Goal: Use online tool/utility

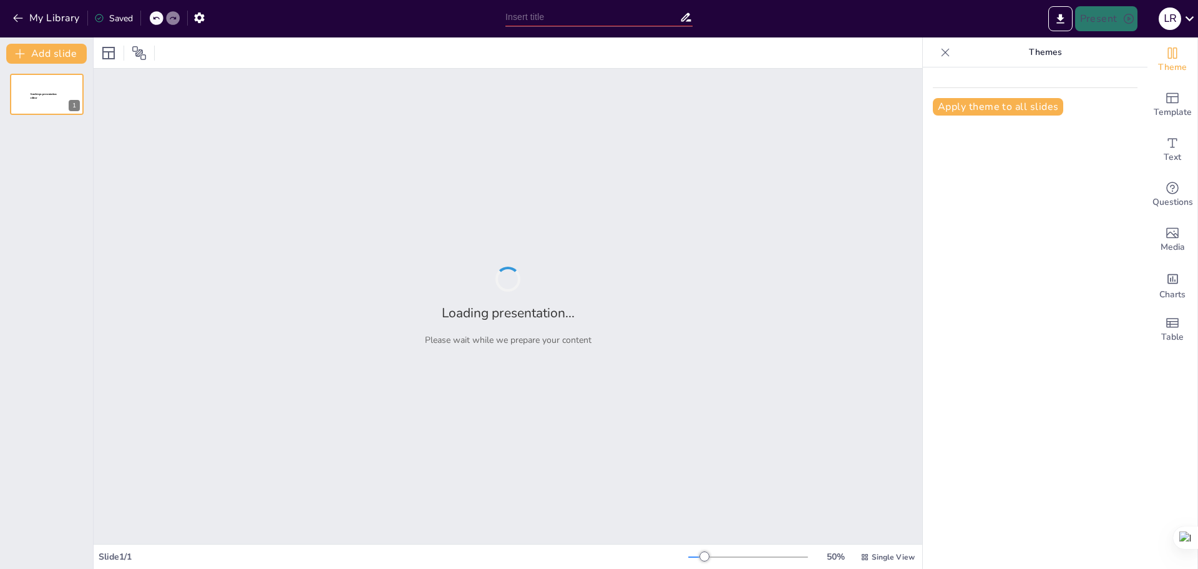
type input "Calidad y Productividad"
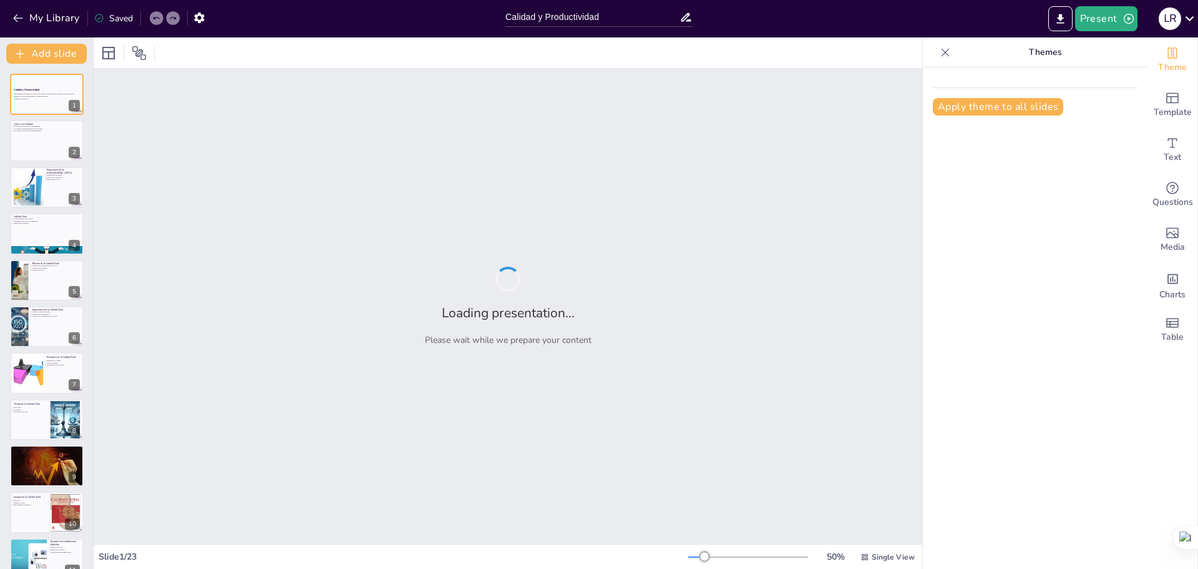
checkbox input "true"
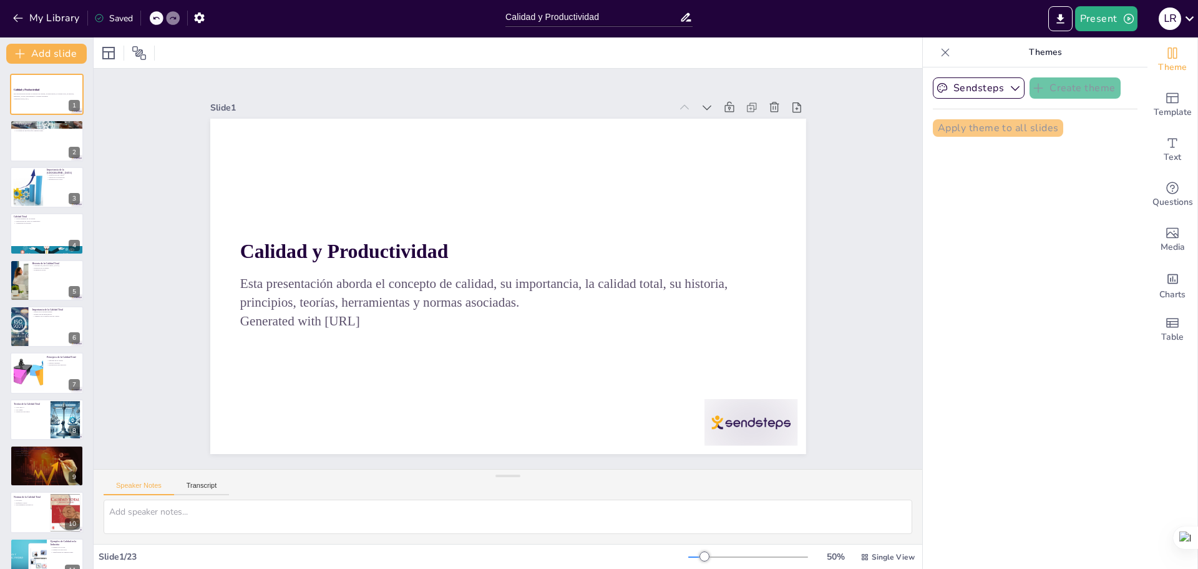
checkbox input "true"
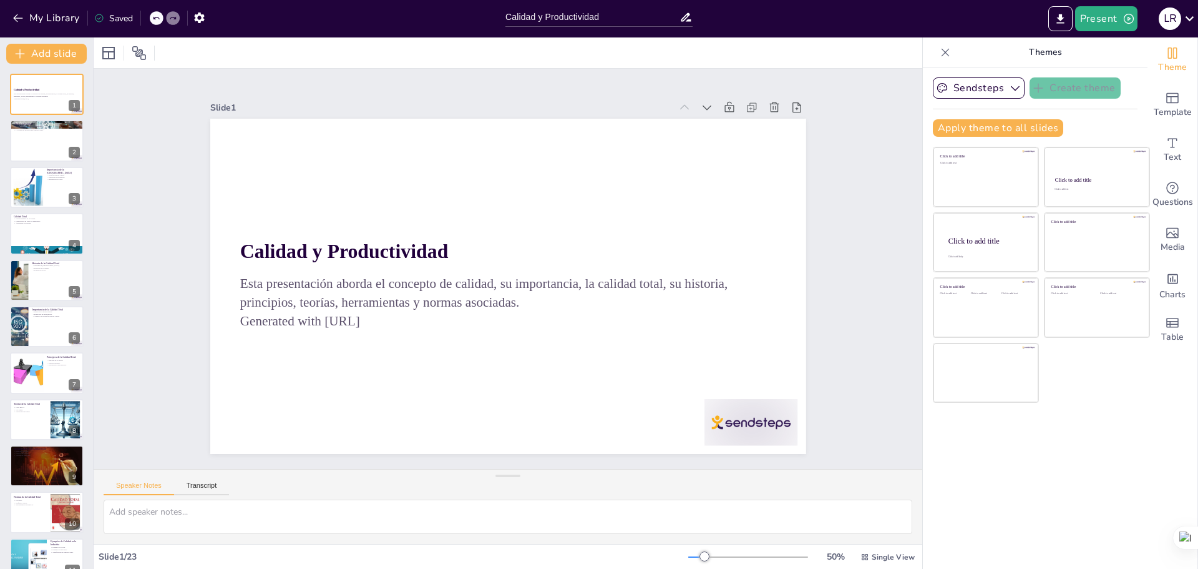
checkbox input "true"
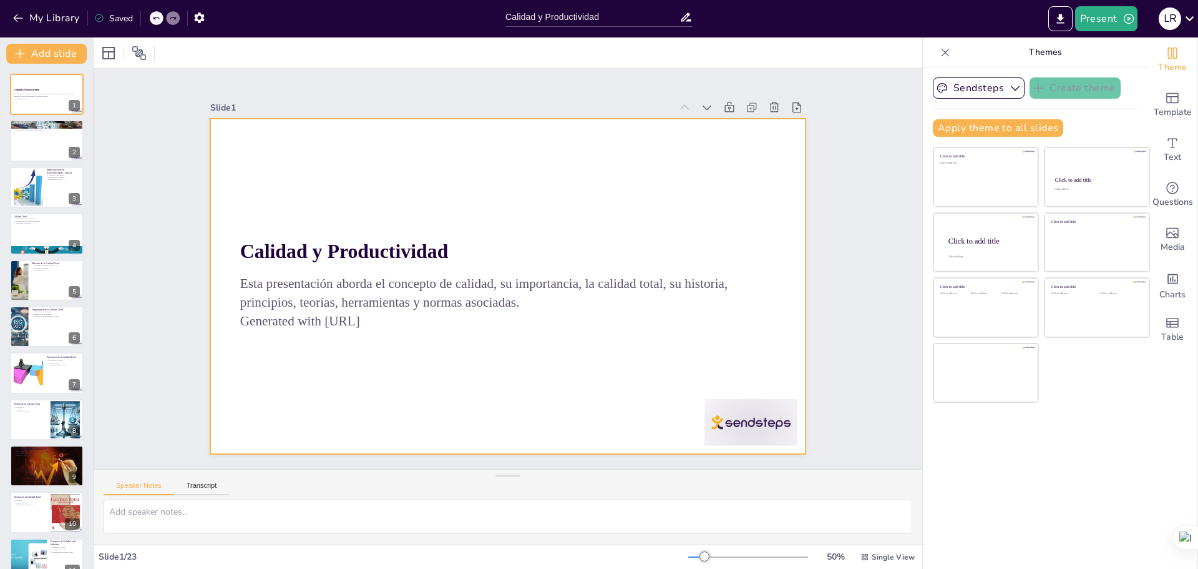
checkbox input "true"
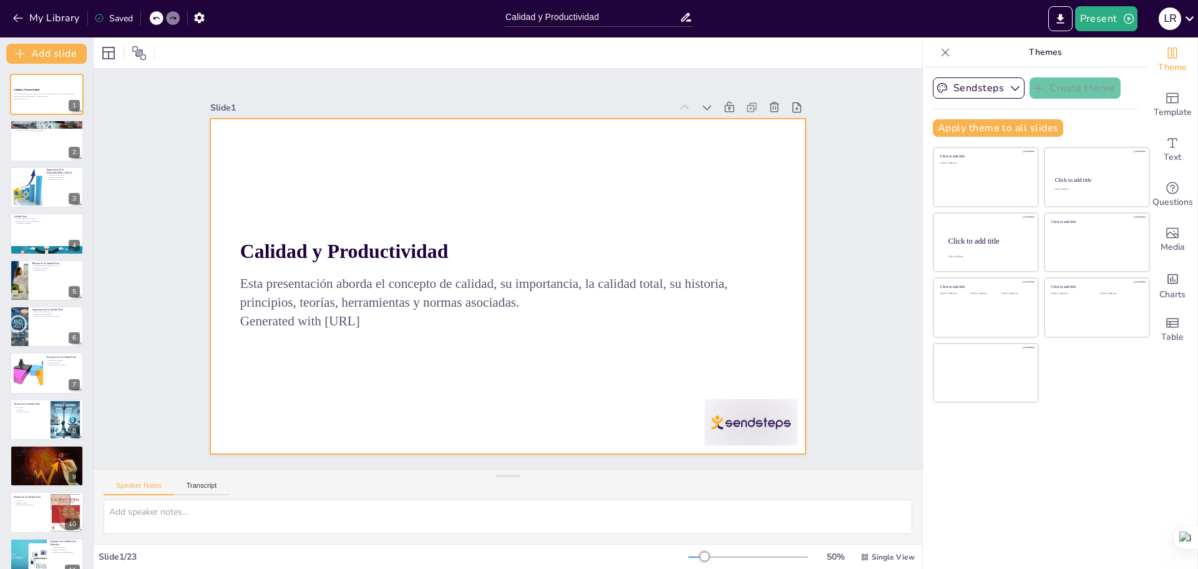
checkbox input "true"
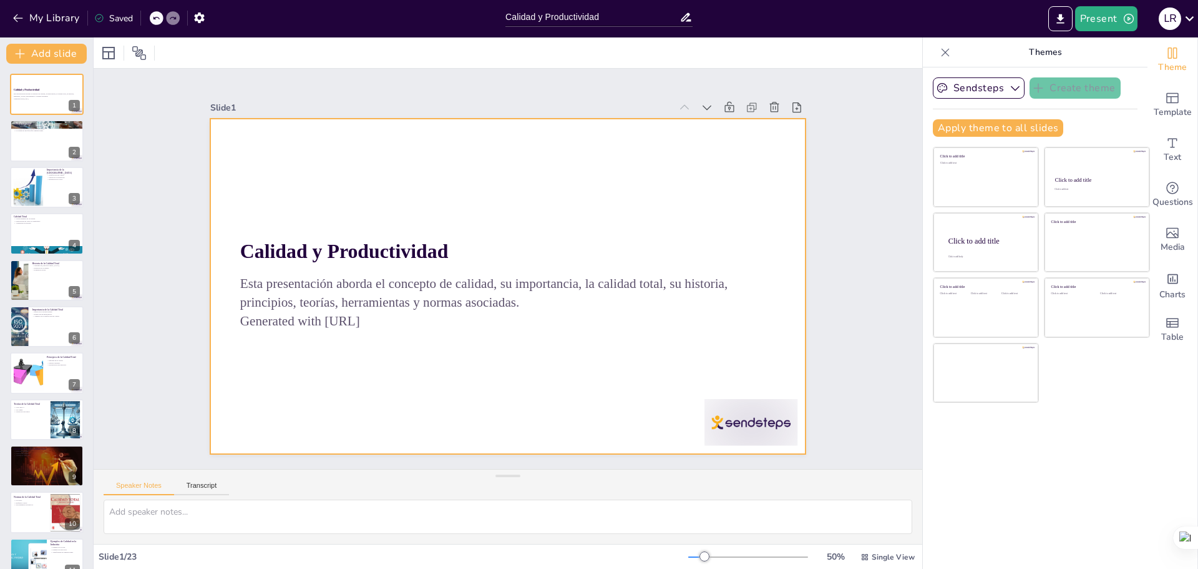
checkbox input "true"
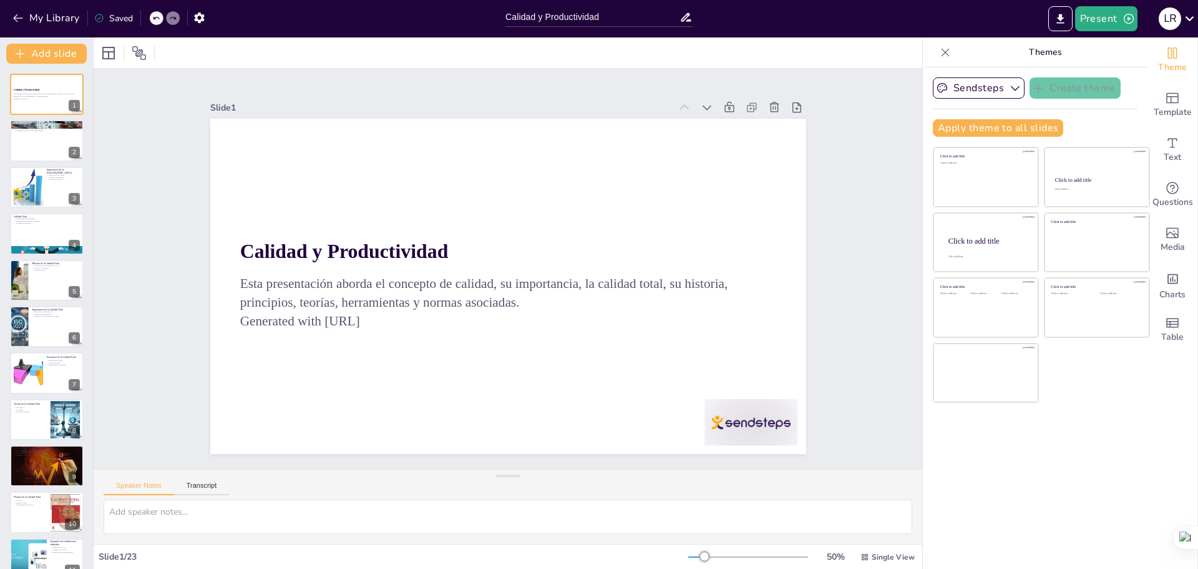
checkbox input "true"
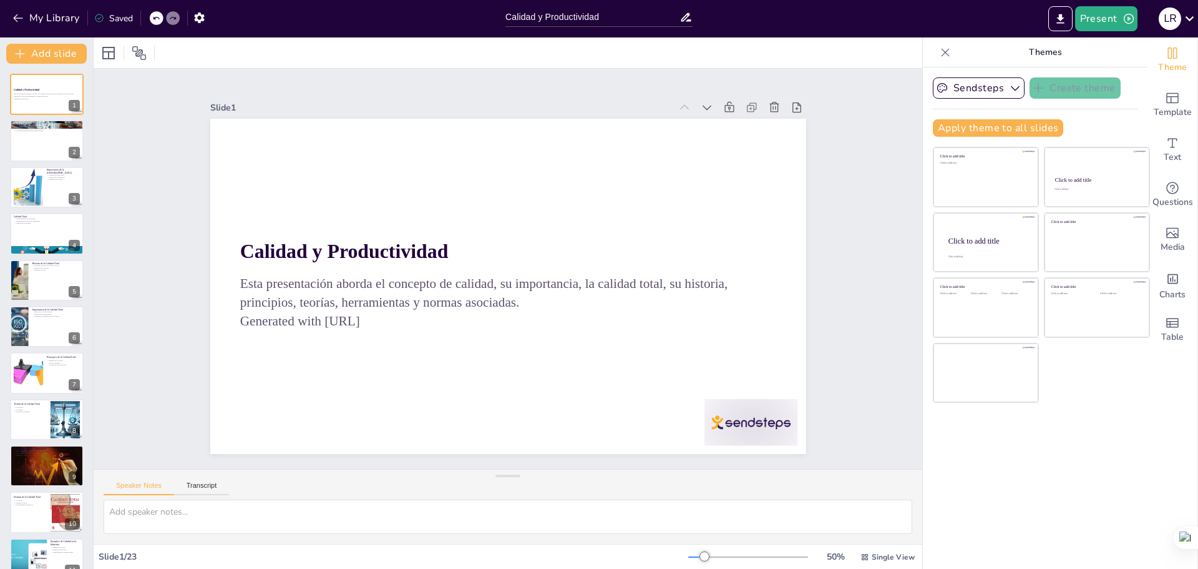
checkbox input "true"
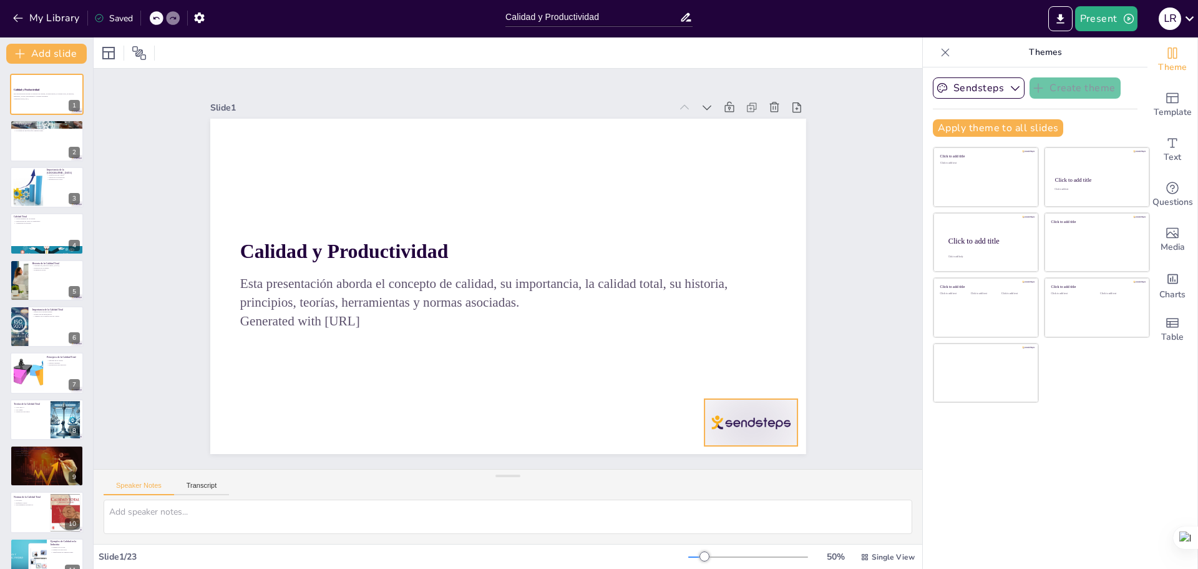
checkbox input "true"
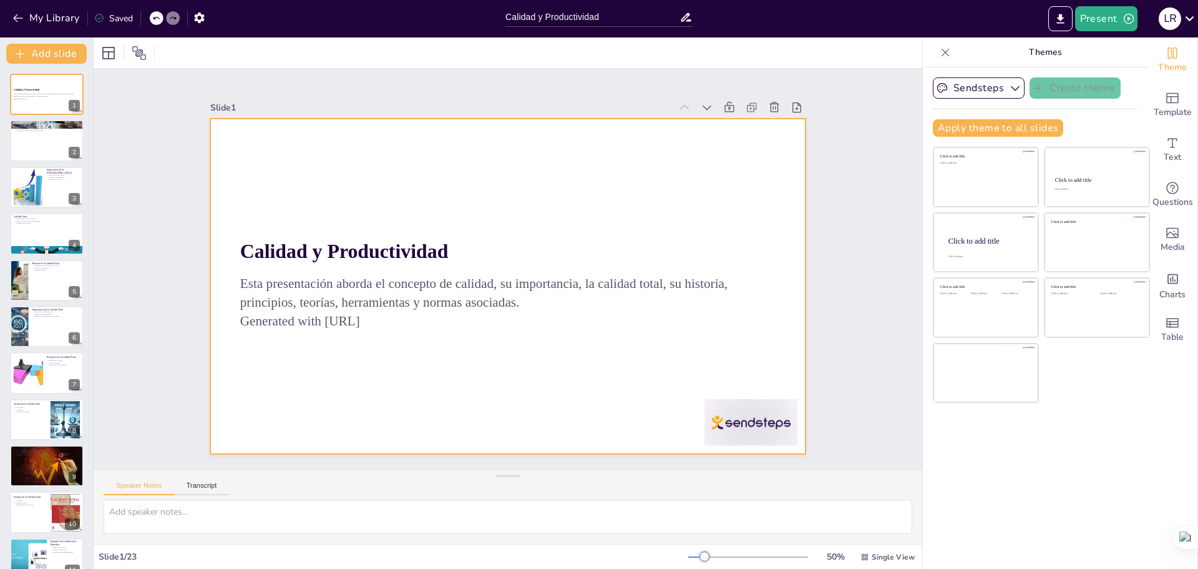
checkbox input "true"
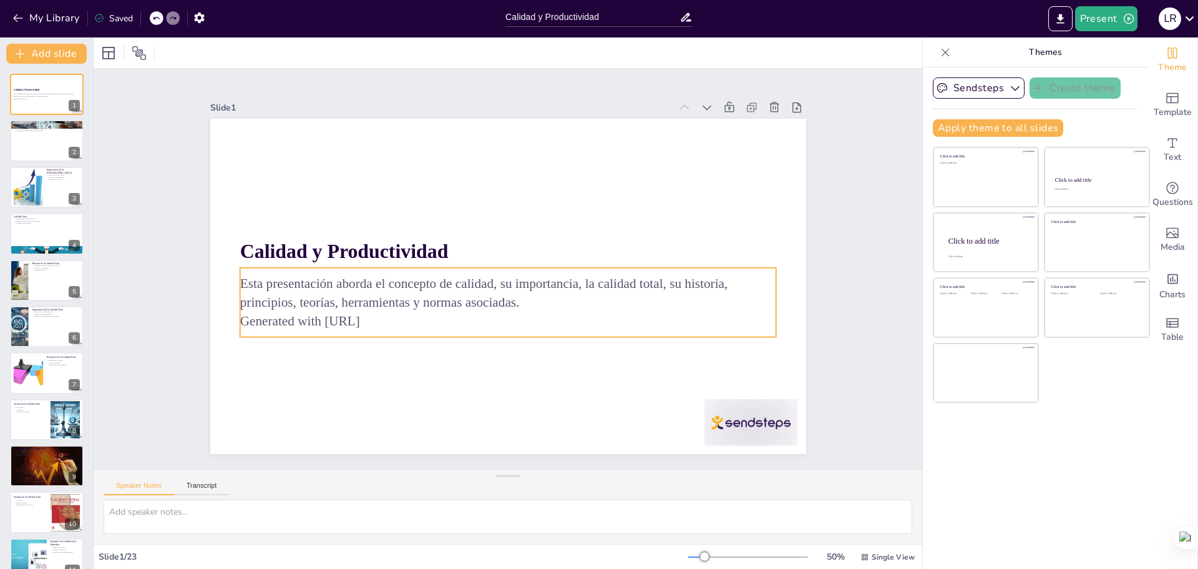
checkbox input "true"
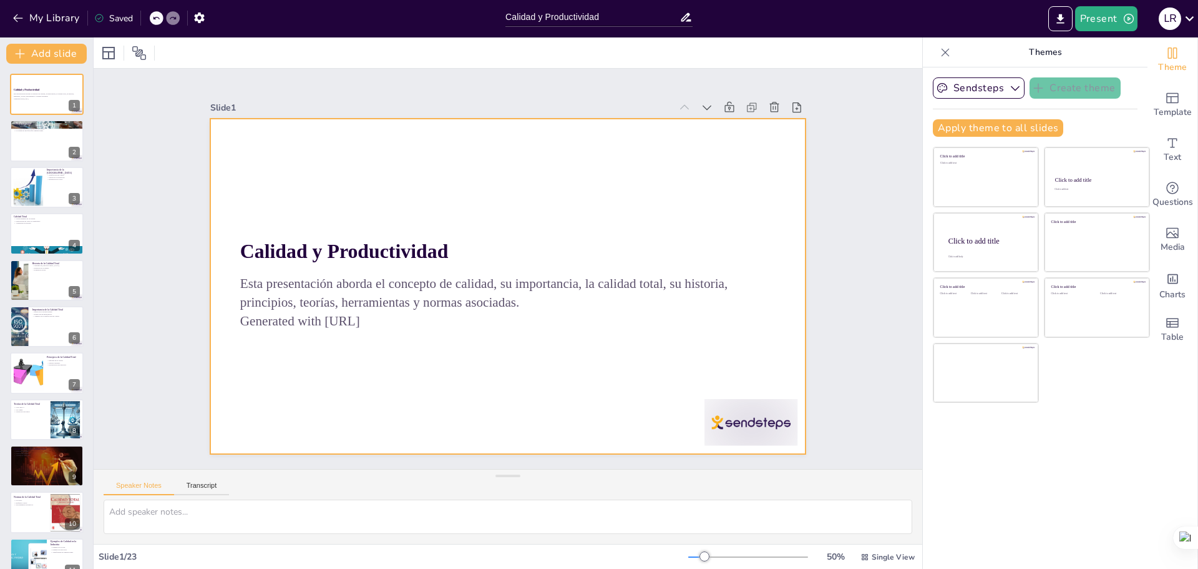
checkbox input "true"
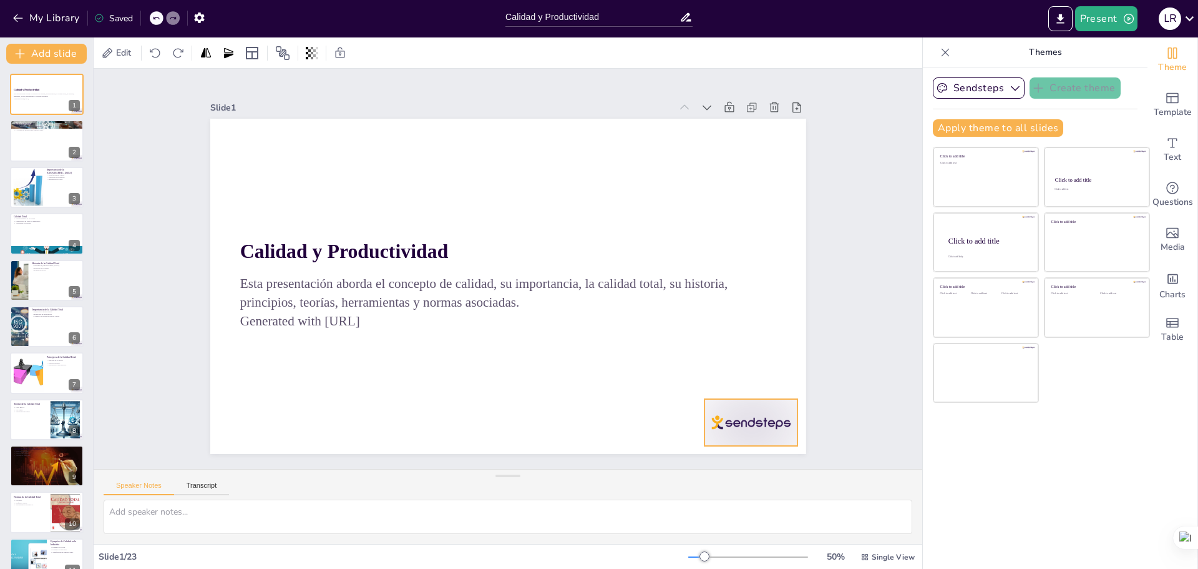
checkbox input "true"
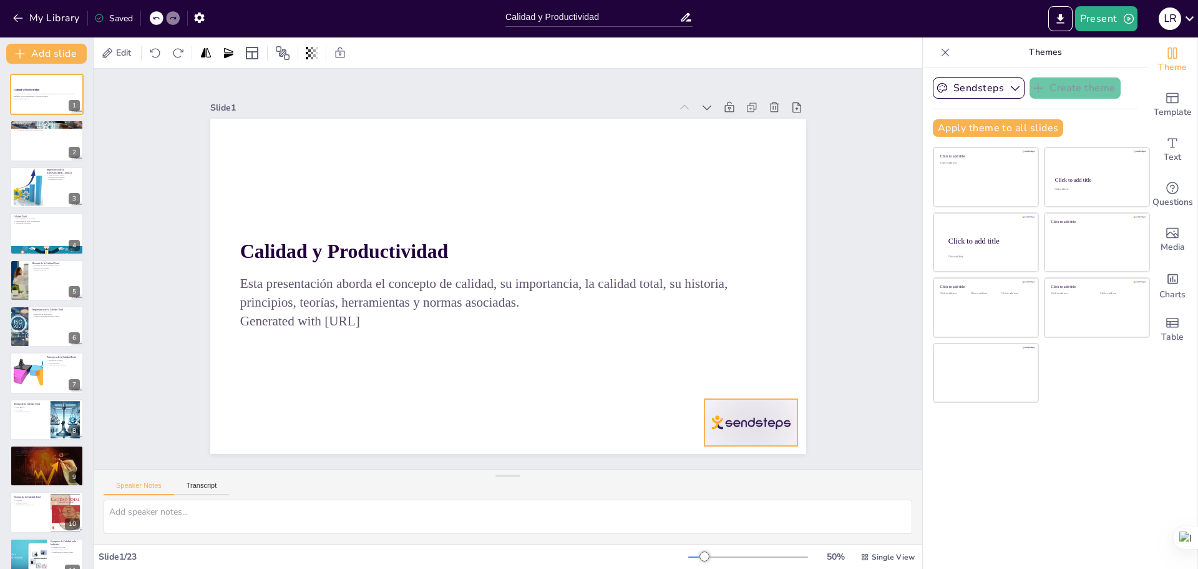
checkbox input "true"
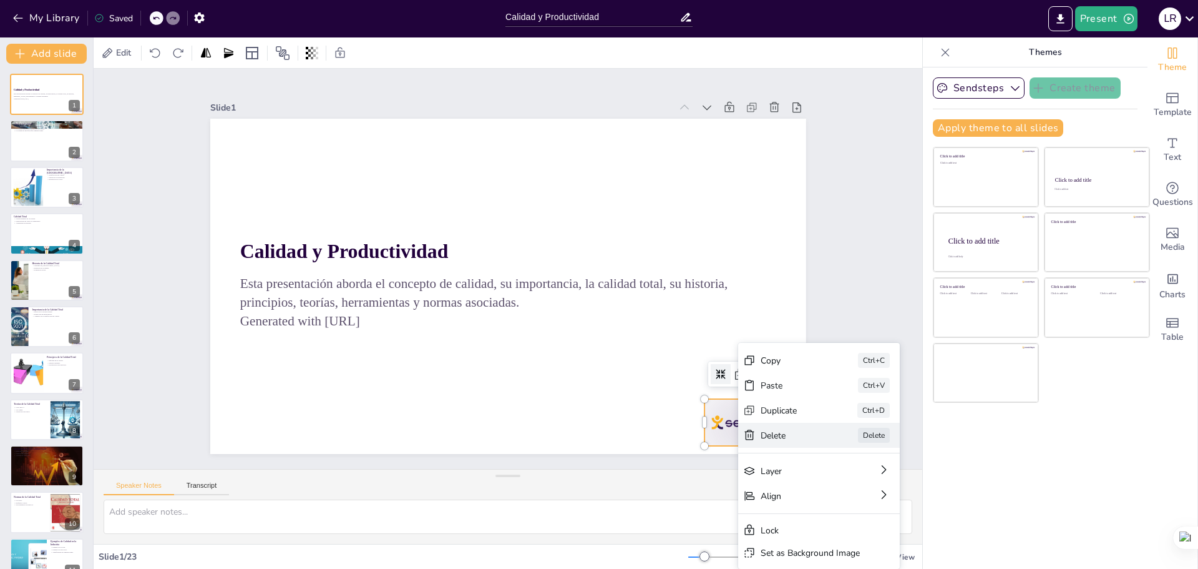
click at [854, 498] on div "Delete" at bounding box center [885, 504] width 62 height 12
checkbox input "true"
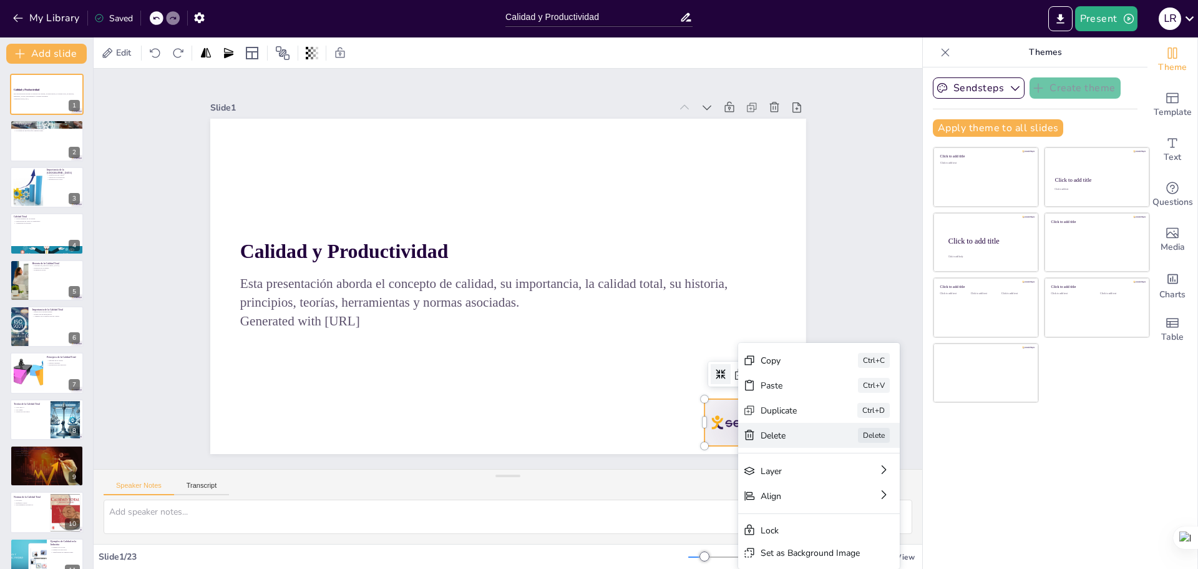
checkbox input "true"
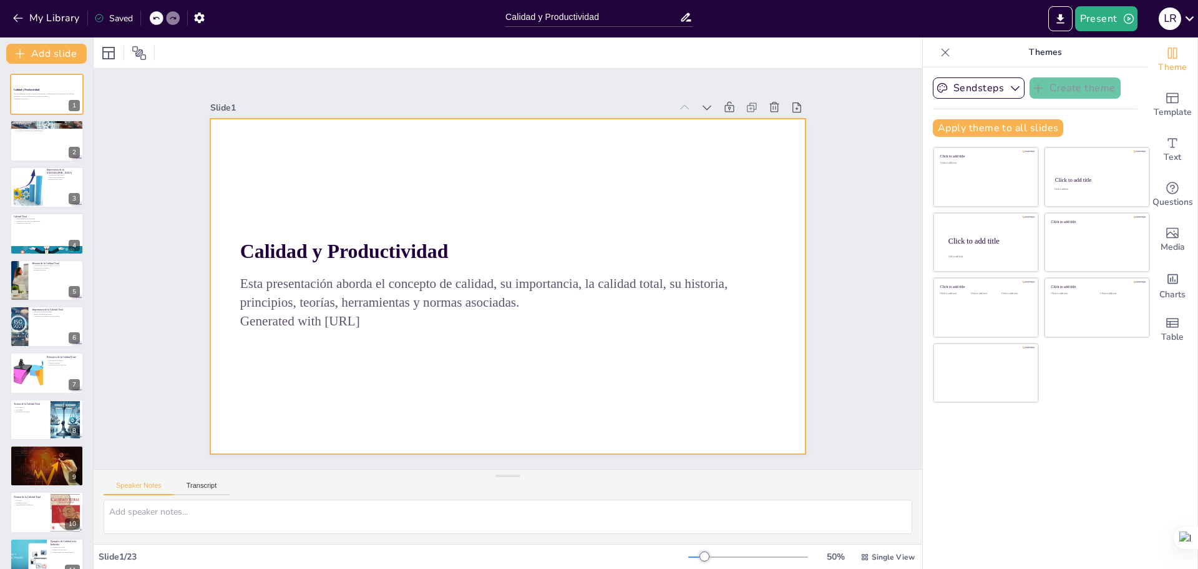
checkbox input "true"
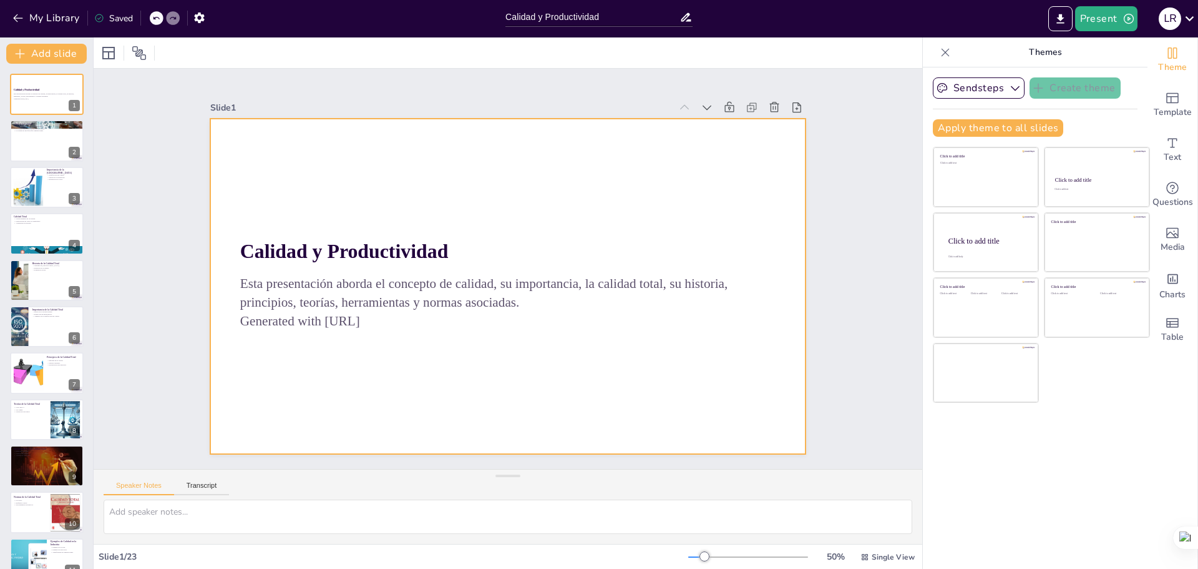
checkbox input "true"
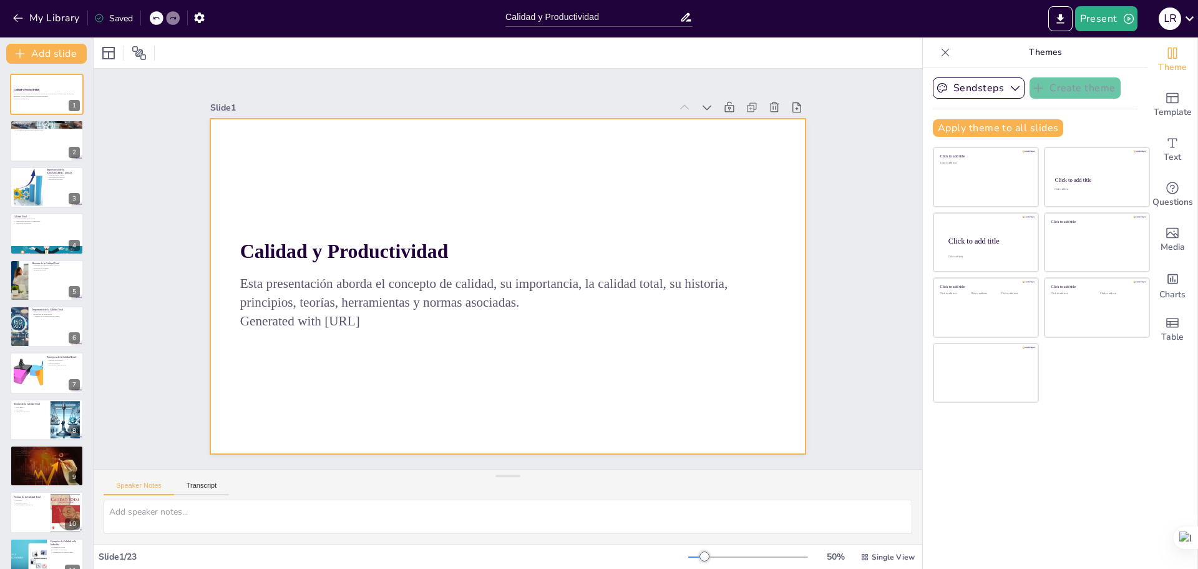
checkbox input "true"
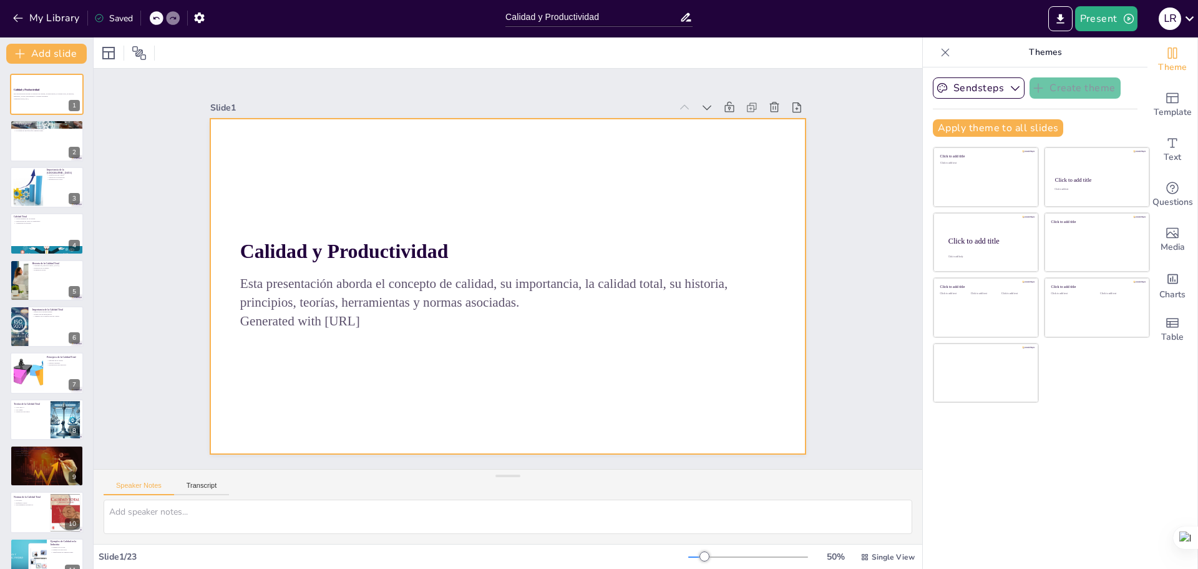
checkbox input "true"
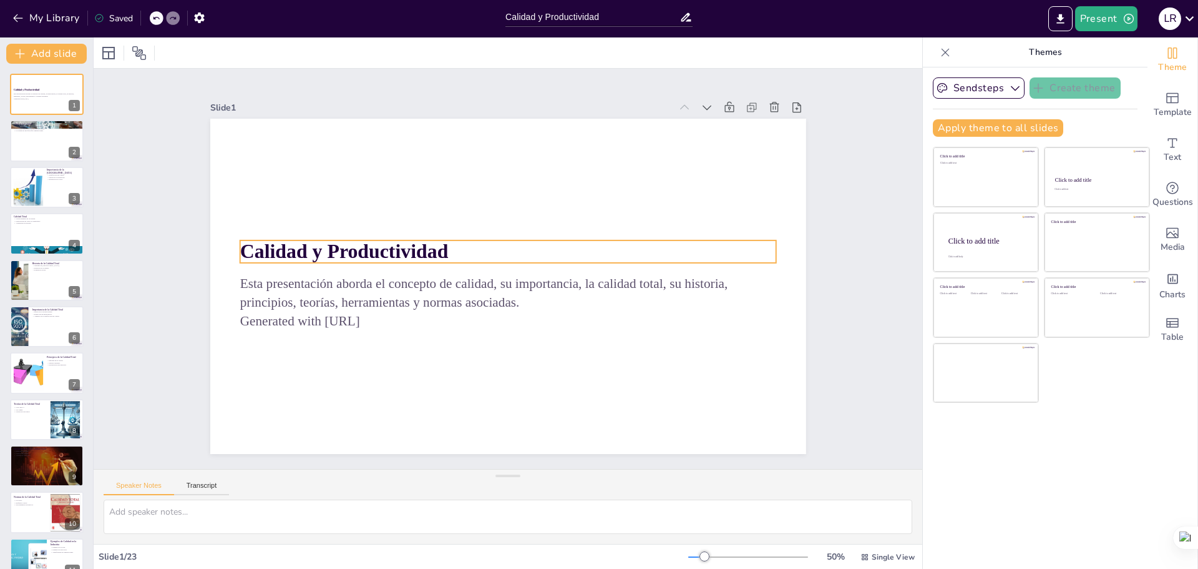
checkbox input "true"
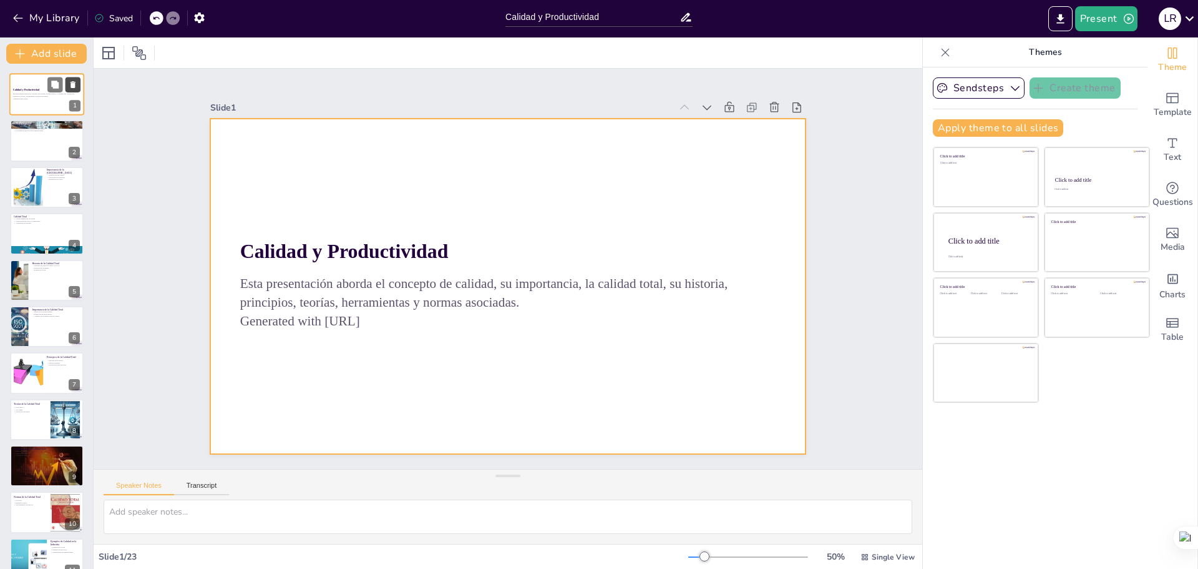
checkbox input "true"
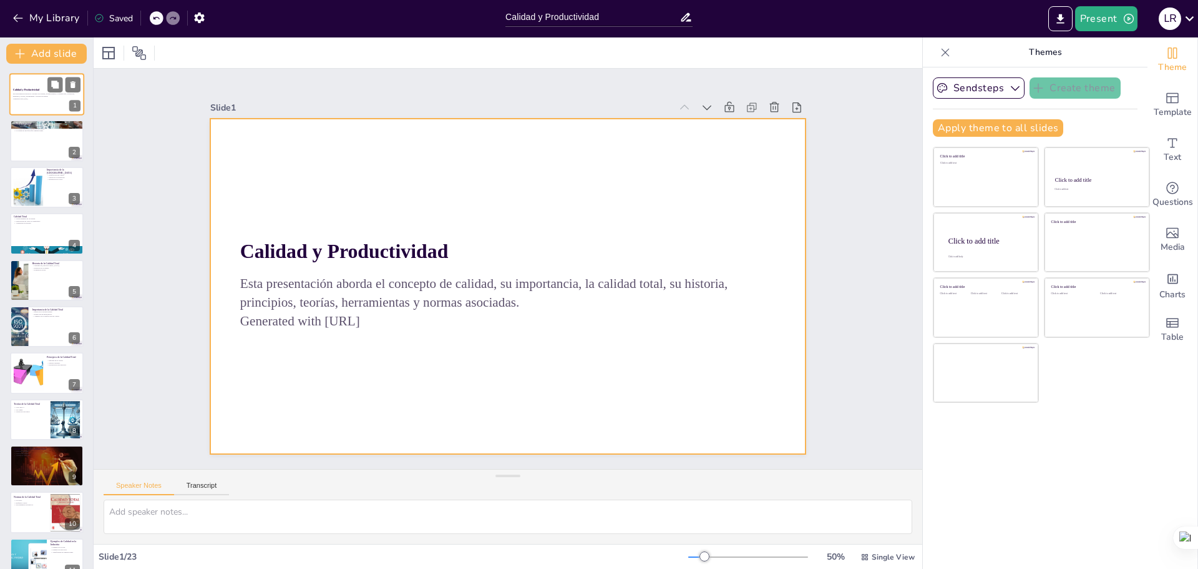
checkbox input "true"
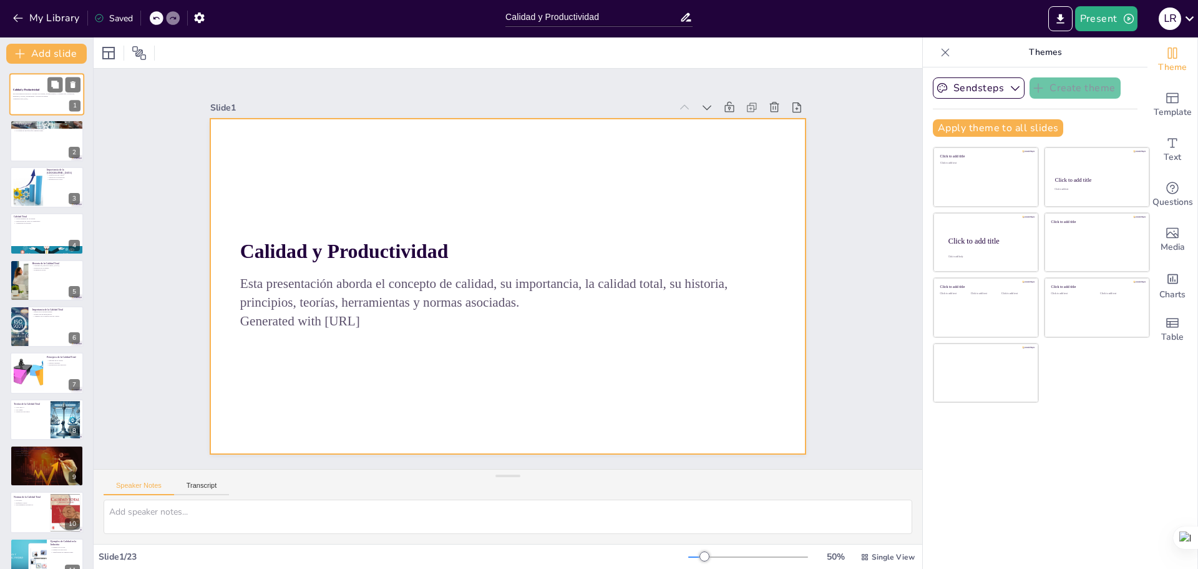
checkbox input "true"
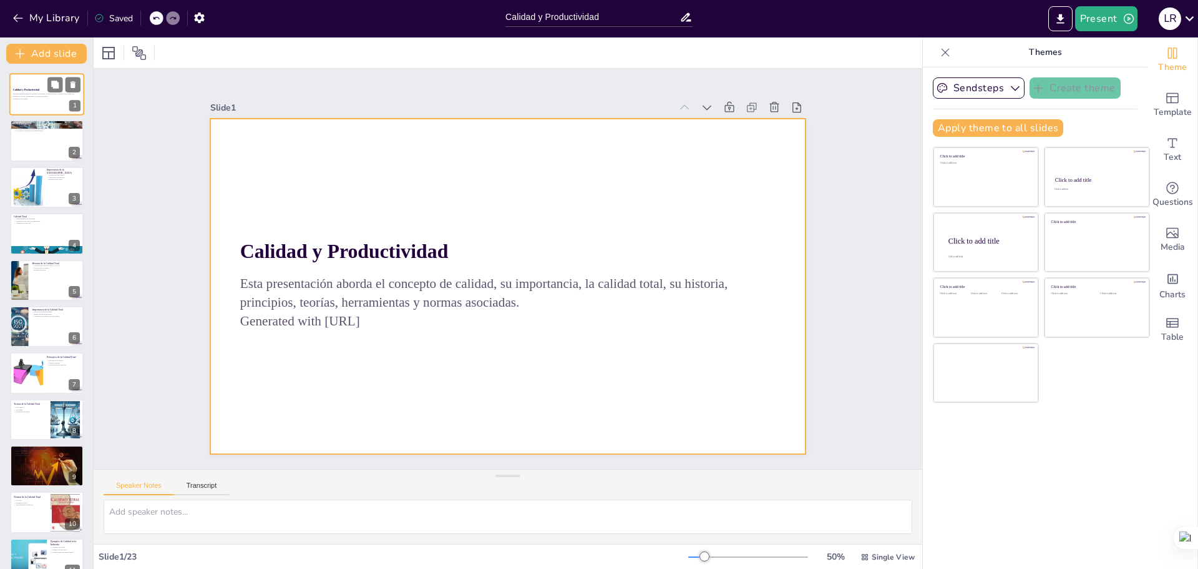
checkbox input "true"
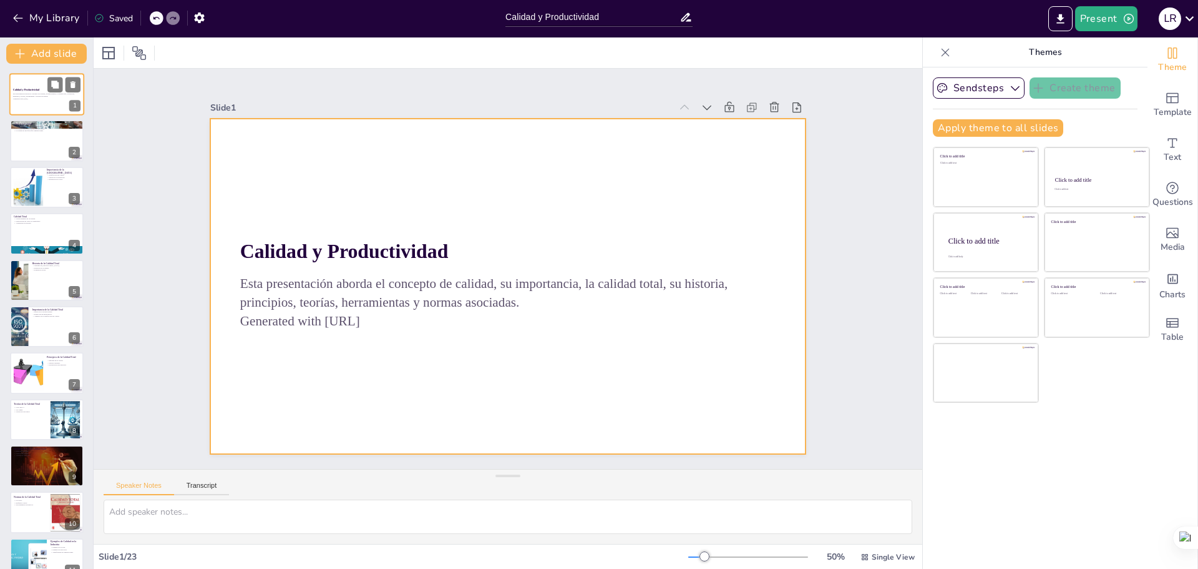
checkbox input "true"
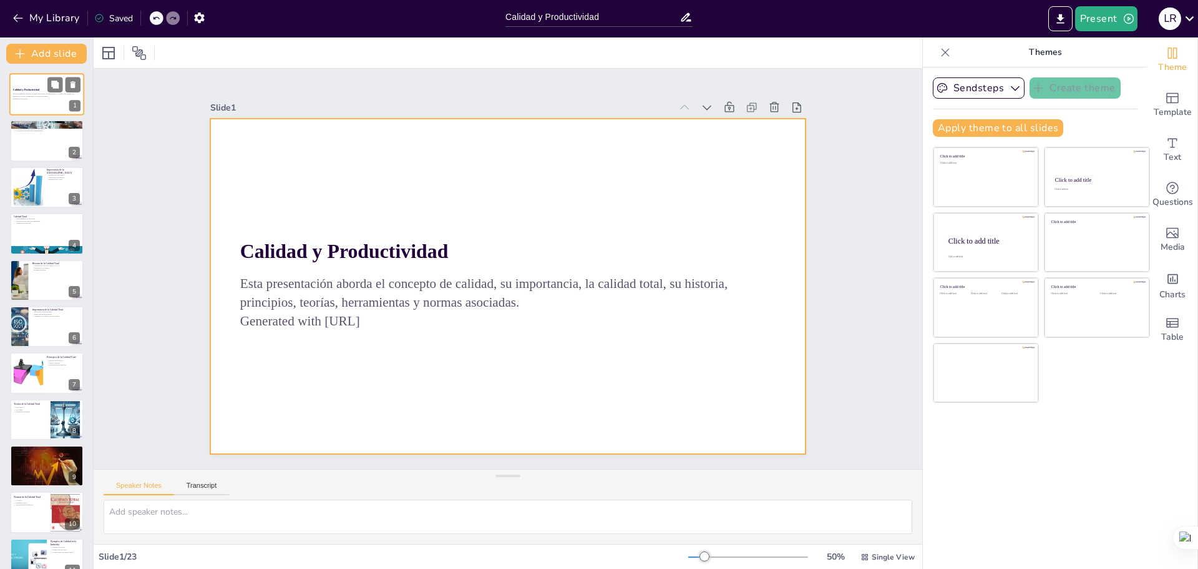
checkbox input "true"
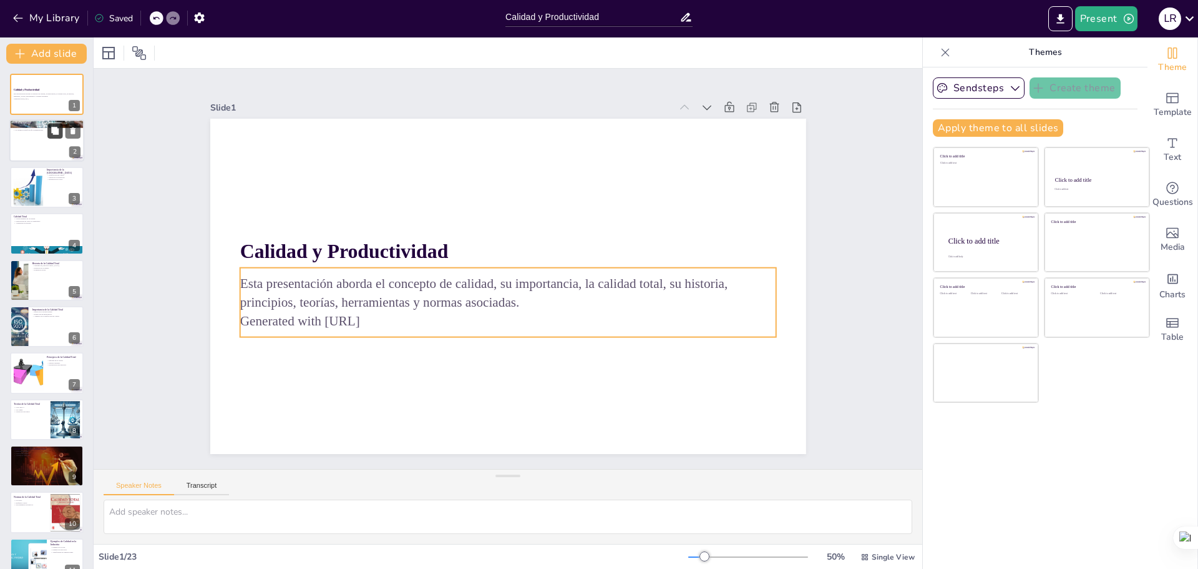
checkbox input "true"
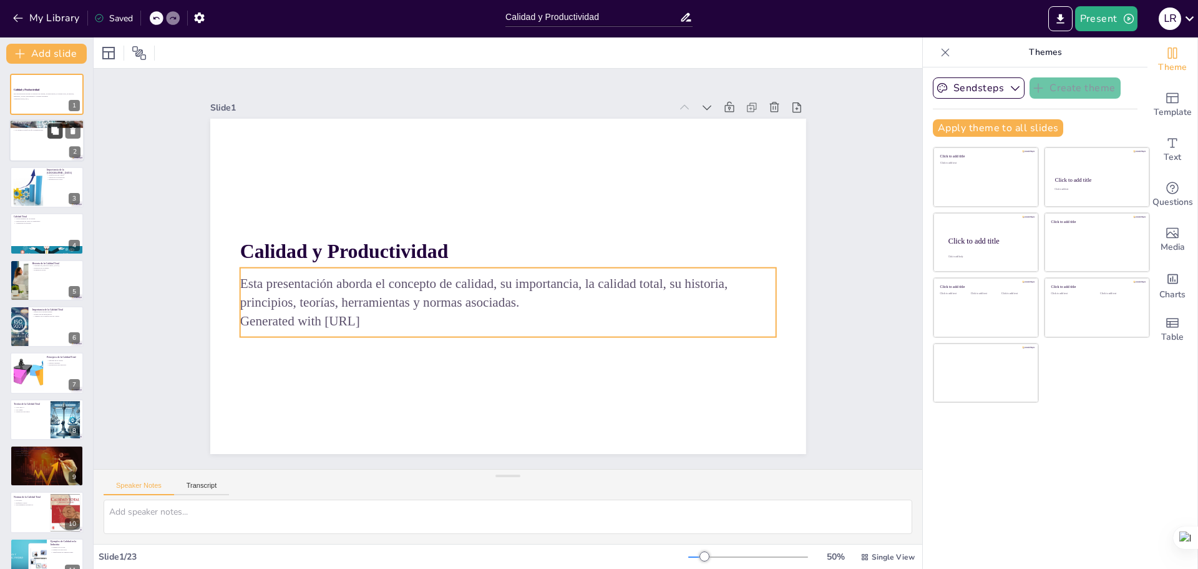
checkbox input "true"
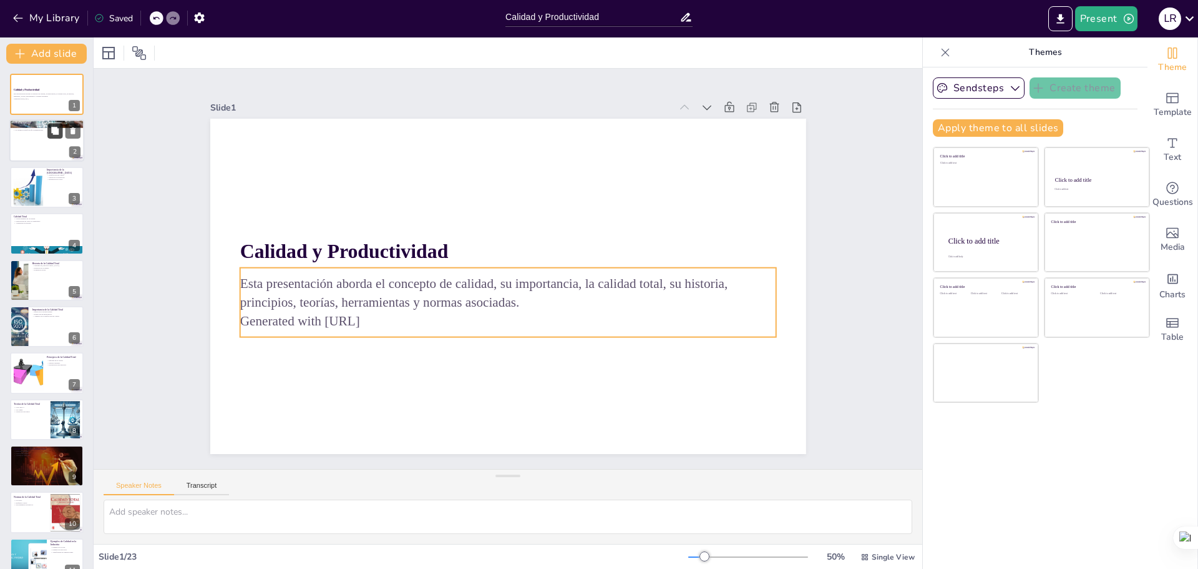
checkbox input "true"
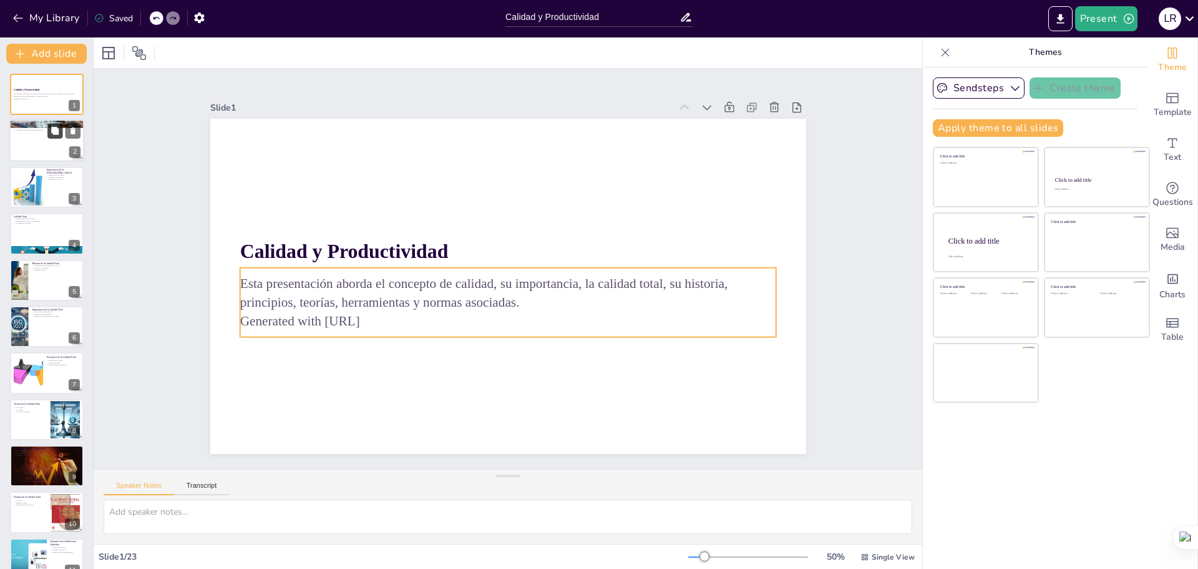
checkbox input "true"
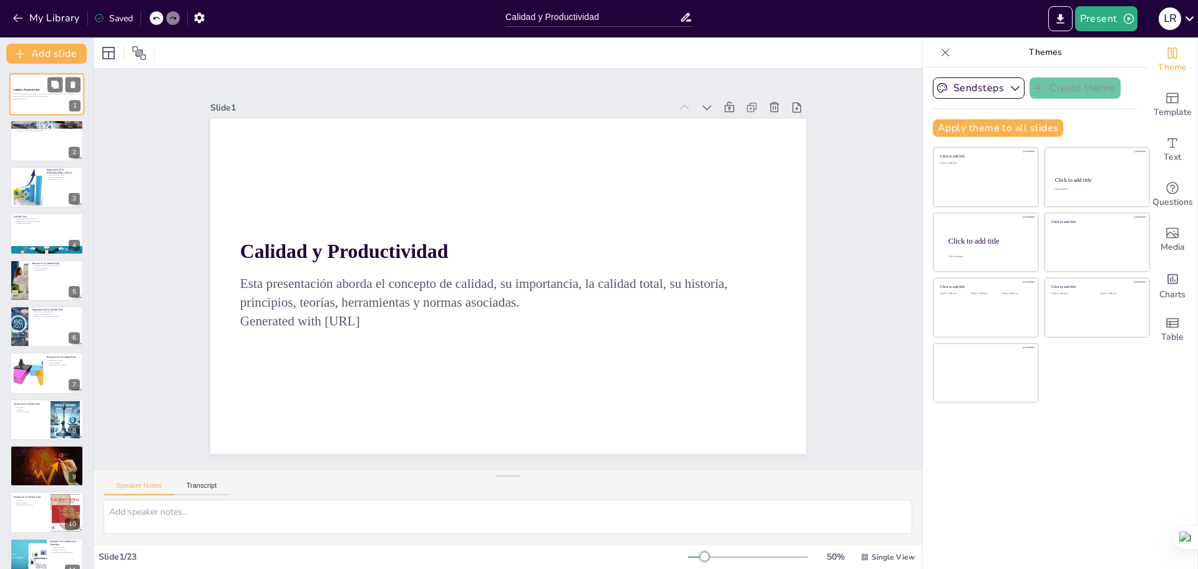
checkbox input "true"
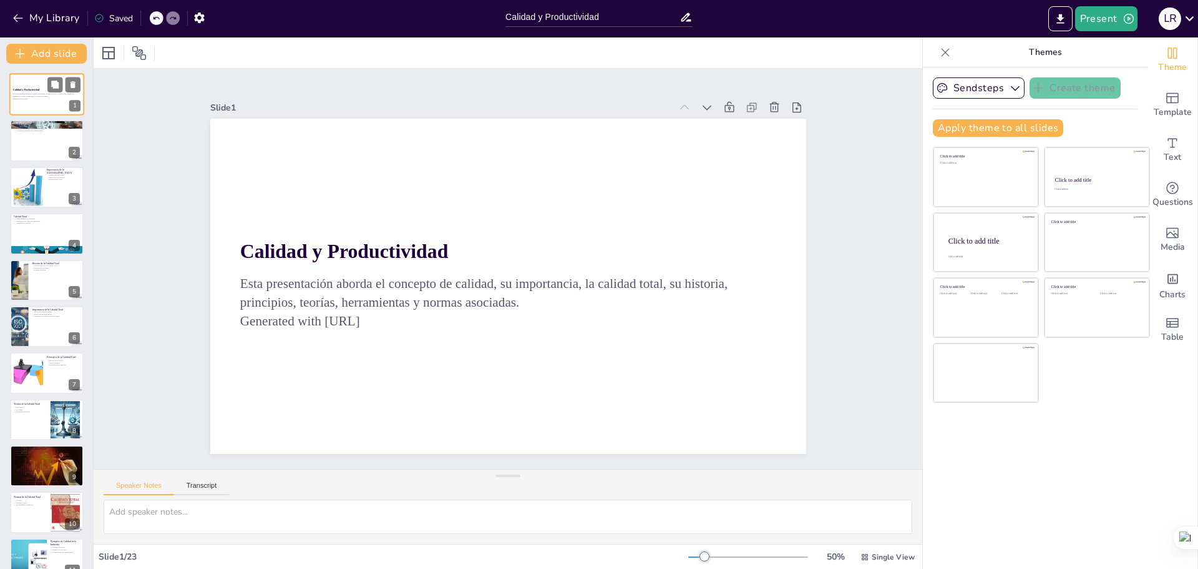
checkbox input "true"
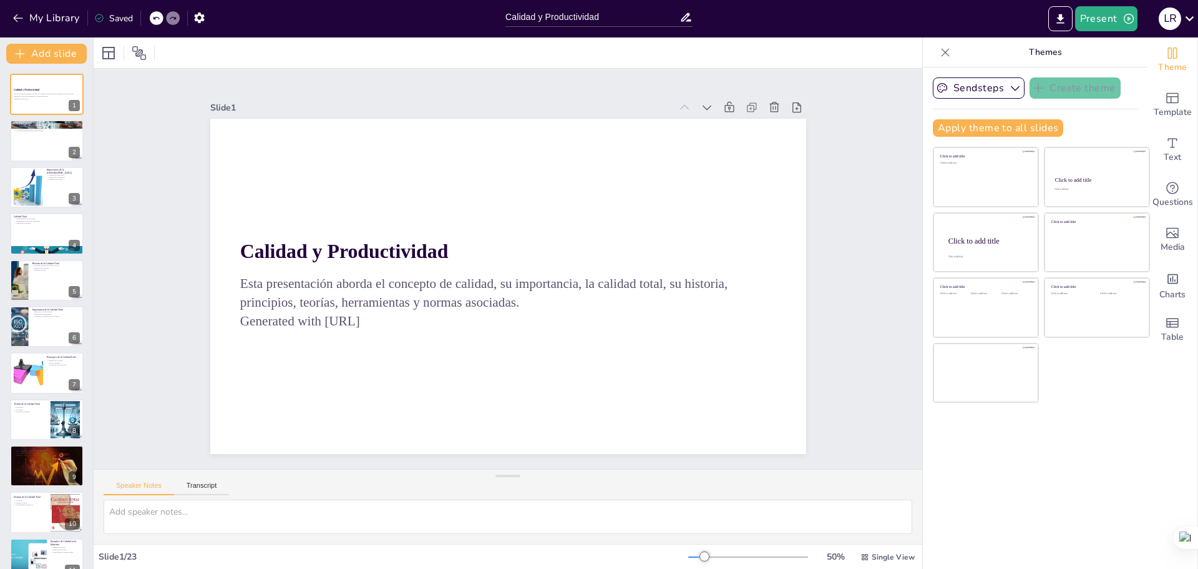
checkbox input "true"
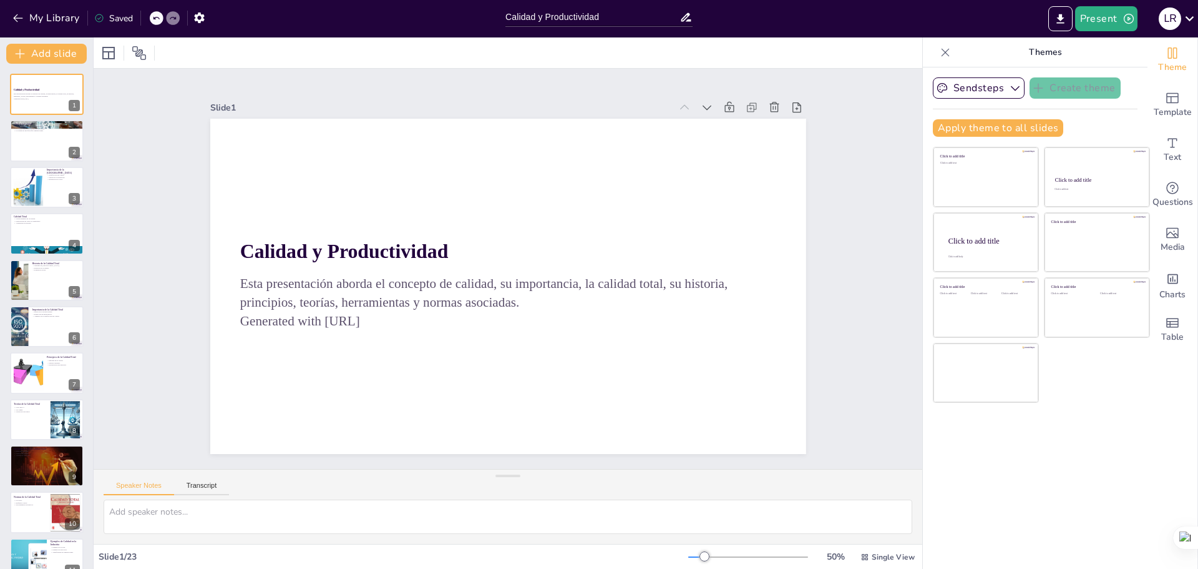
checkbox input "true"
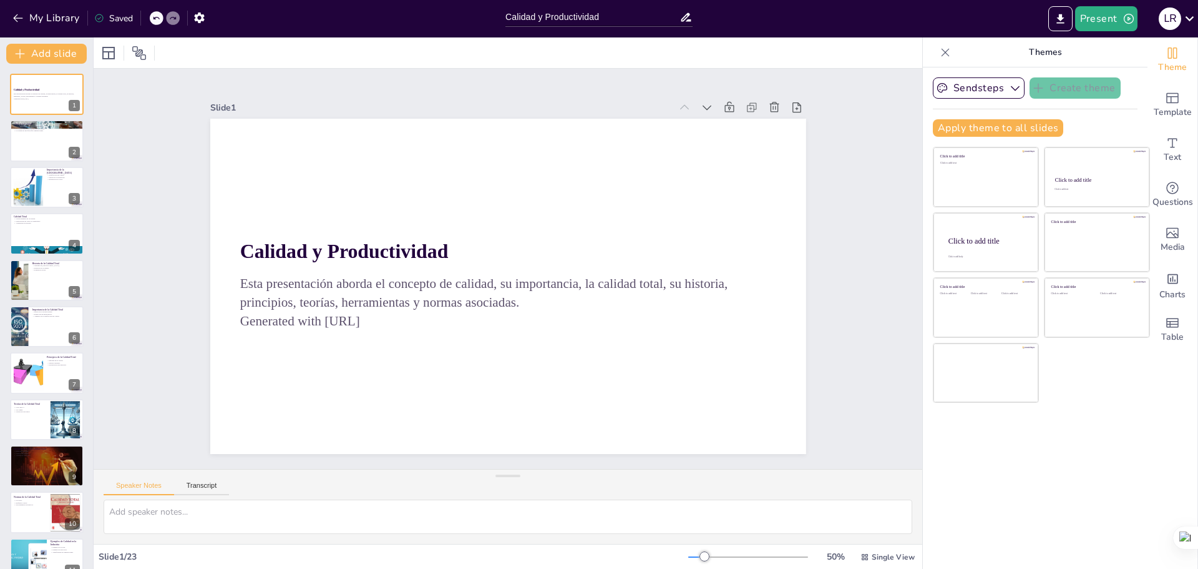
checkbox input "true"
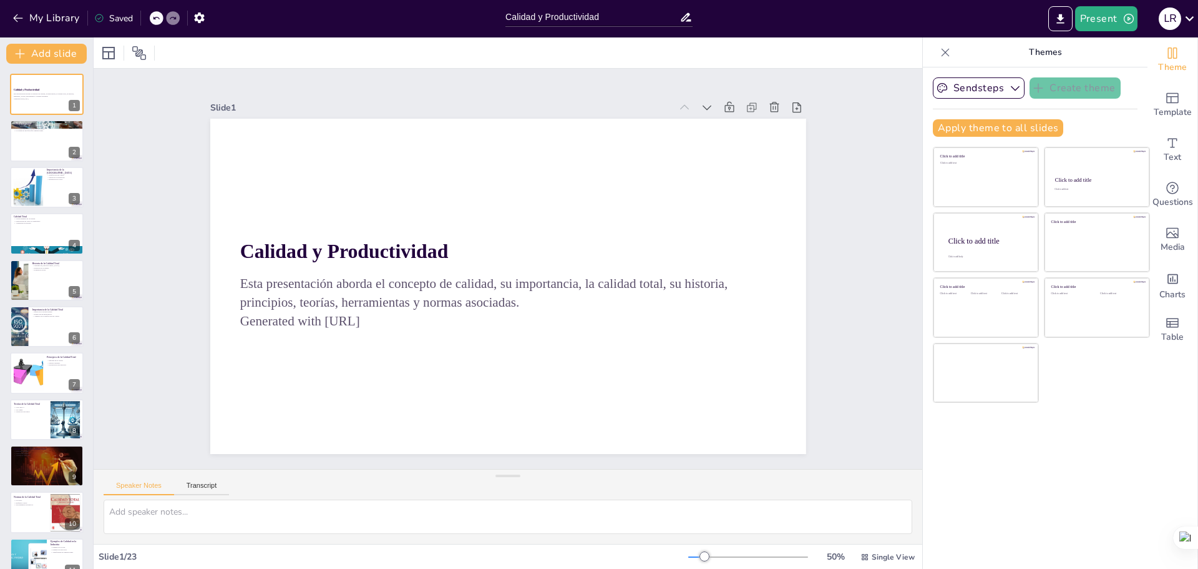
checkbox input "true"
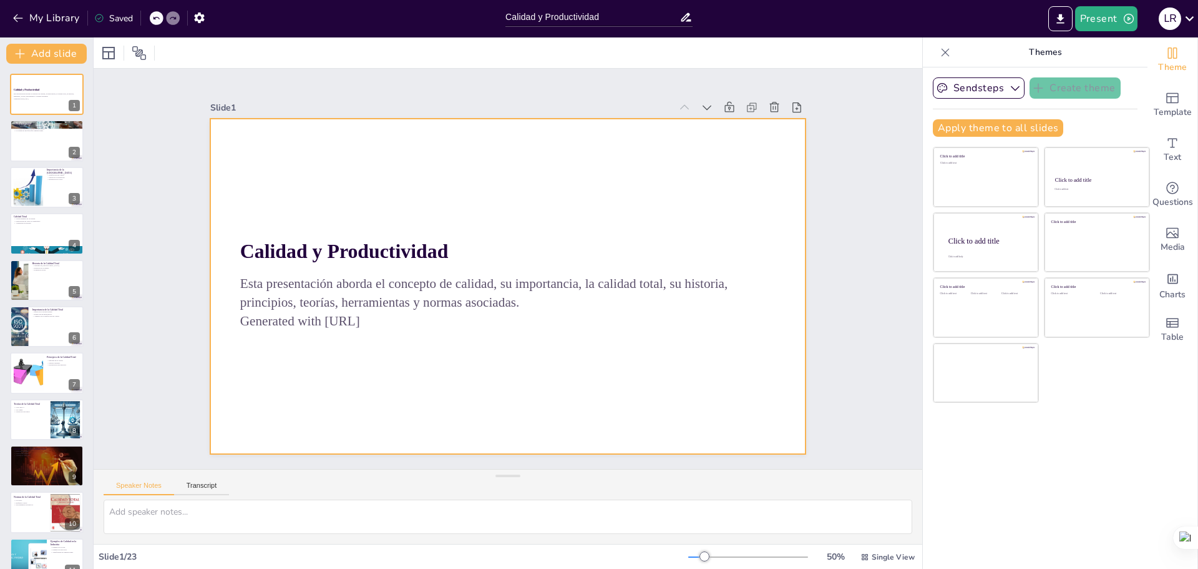
checkbox input "true"
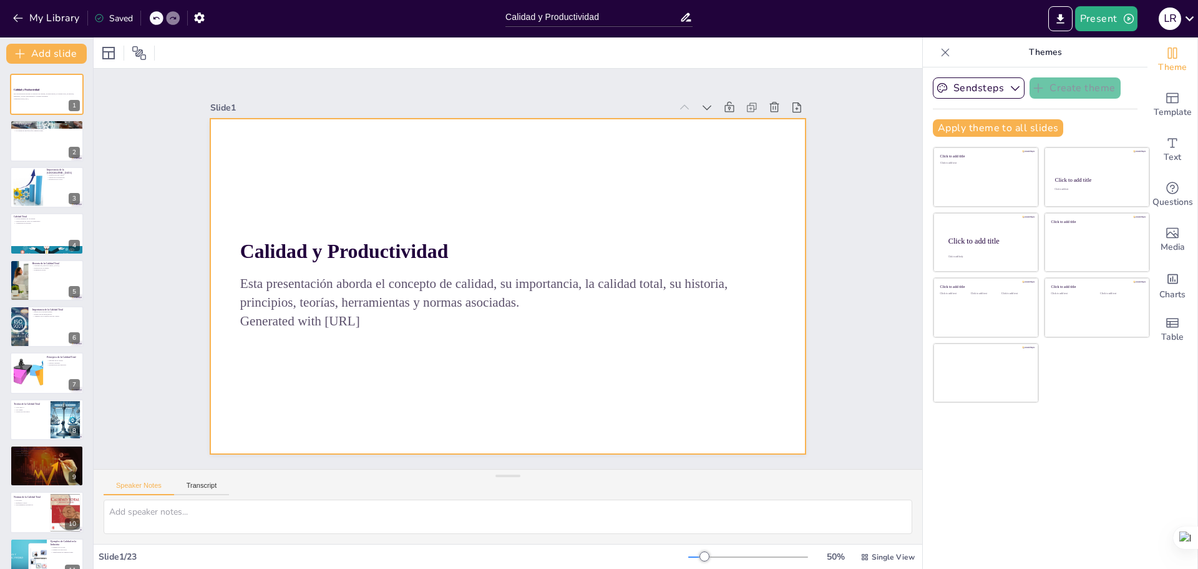
checkbox input "true"
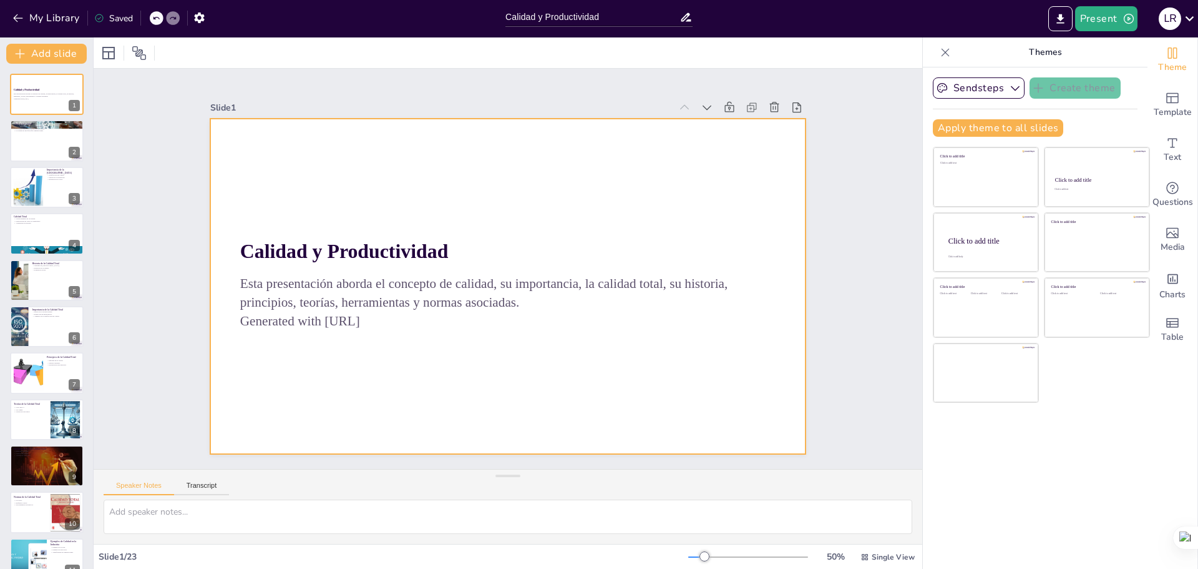
checkbox input "true"
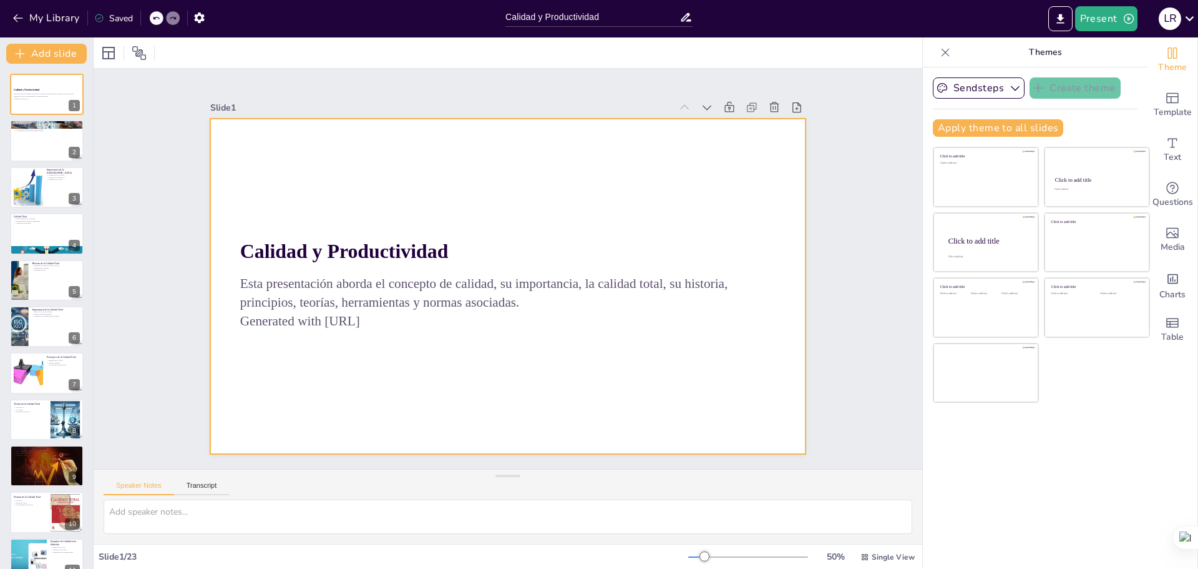
checkbox input "true"
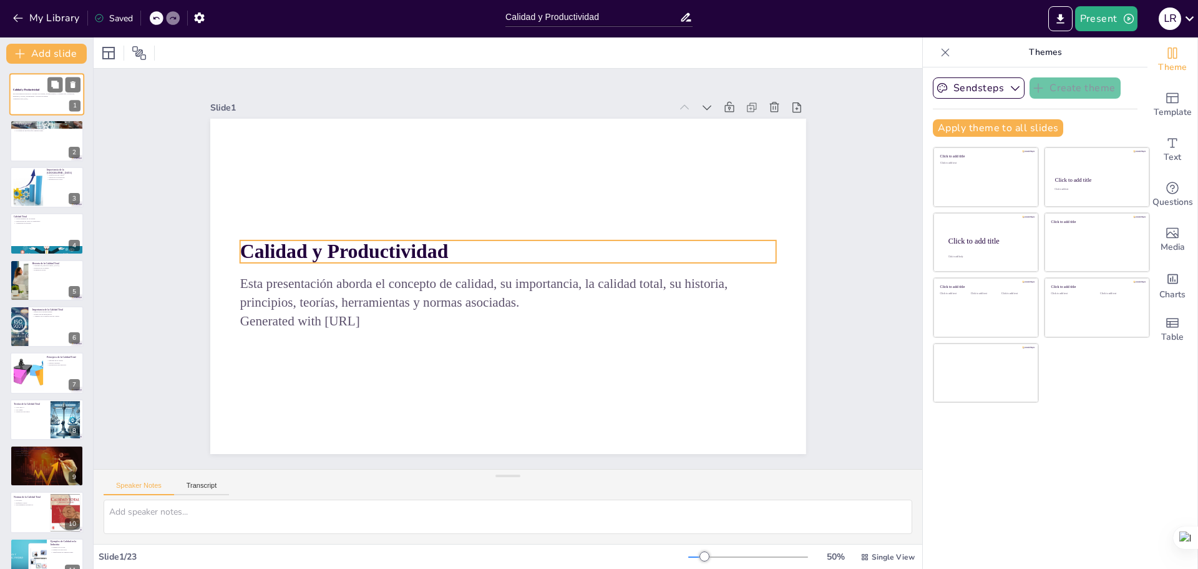
click at [34, 90] on strong "Calidad y Productividad" at bounding box center [26, 90] width 26 height 2
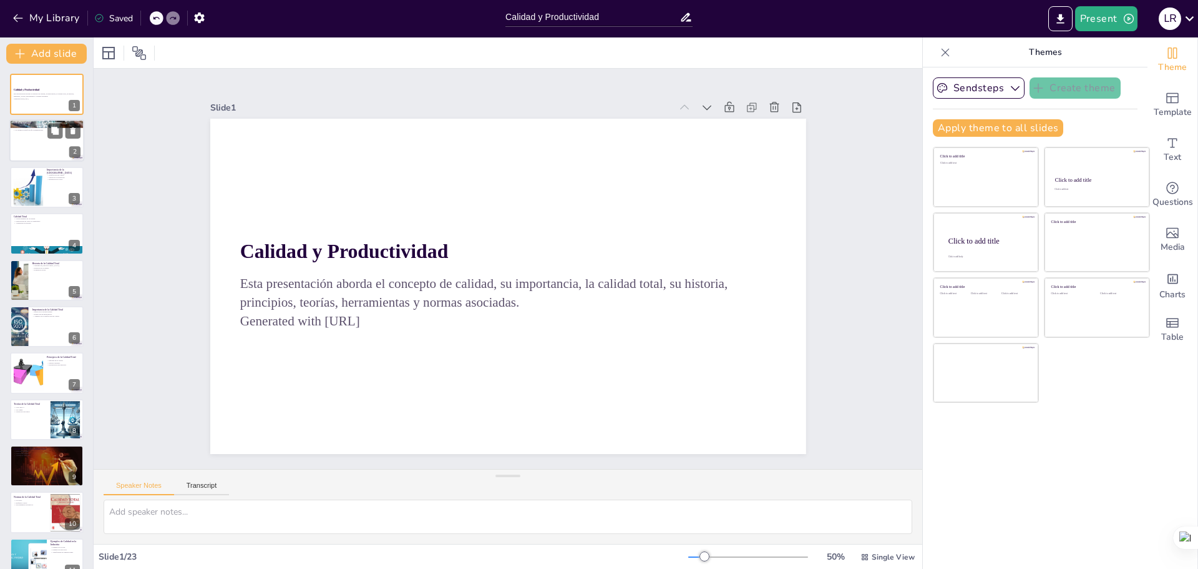
click at [42, 140] on div at bounding box center [46, 141] width 75 height 42
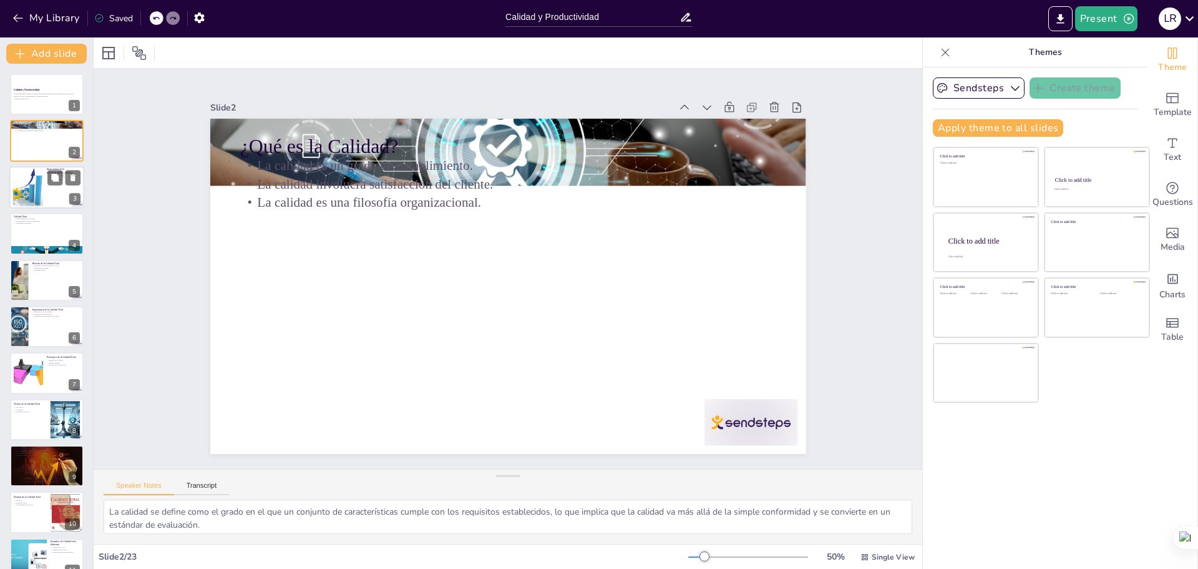
click at [39, 180] on div at bounding box center [28, 187] width 41 height 38
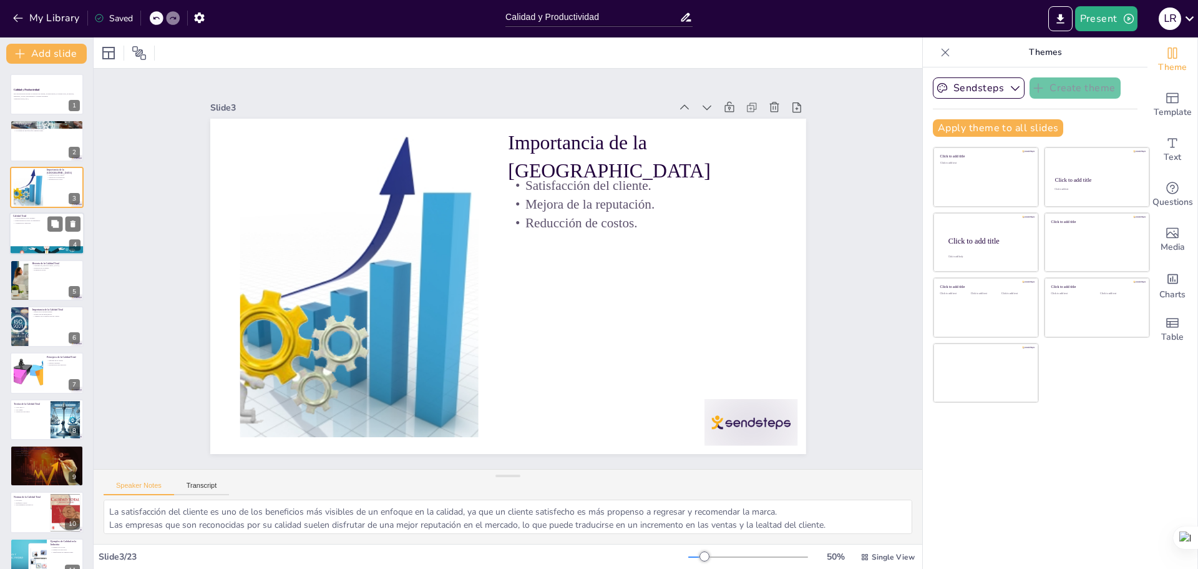
click at [33, 228] on div at bounding box center [46, 233] width 75 height 42
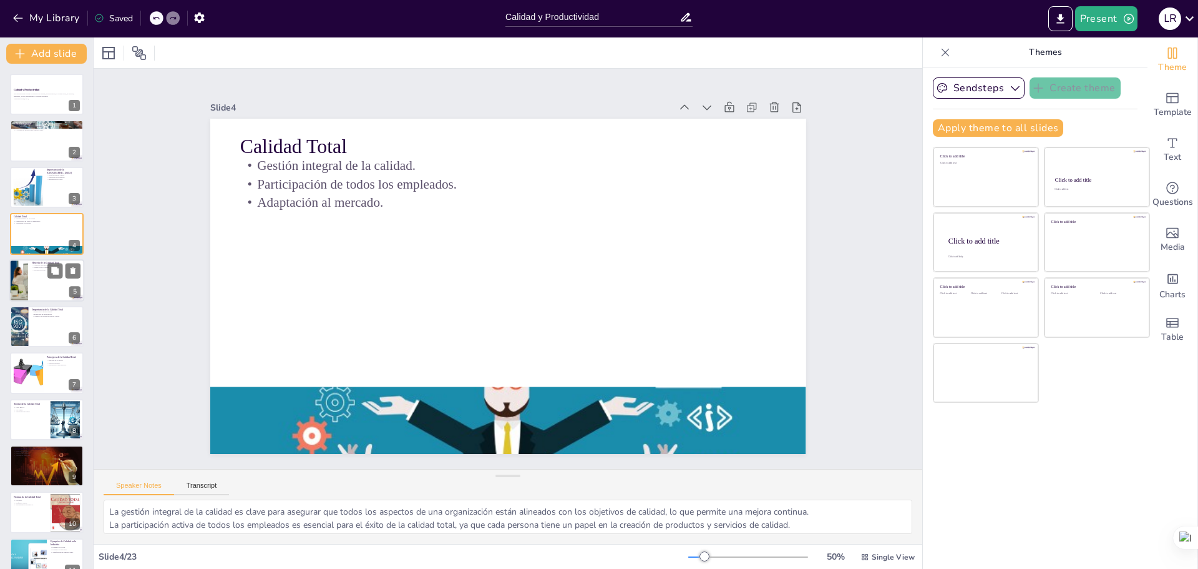
click at [37, 281] on div at bounding box center [46, 280] width 75 height 42
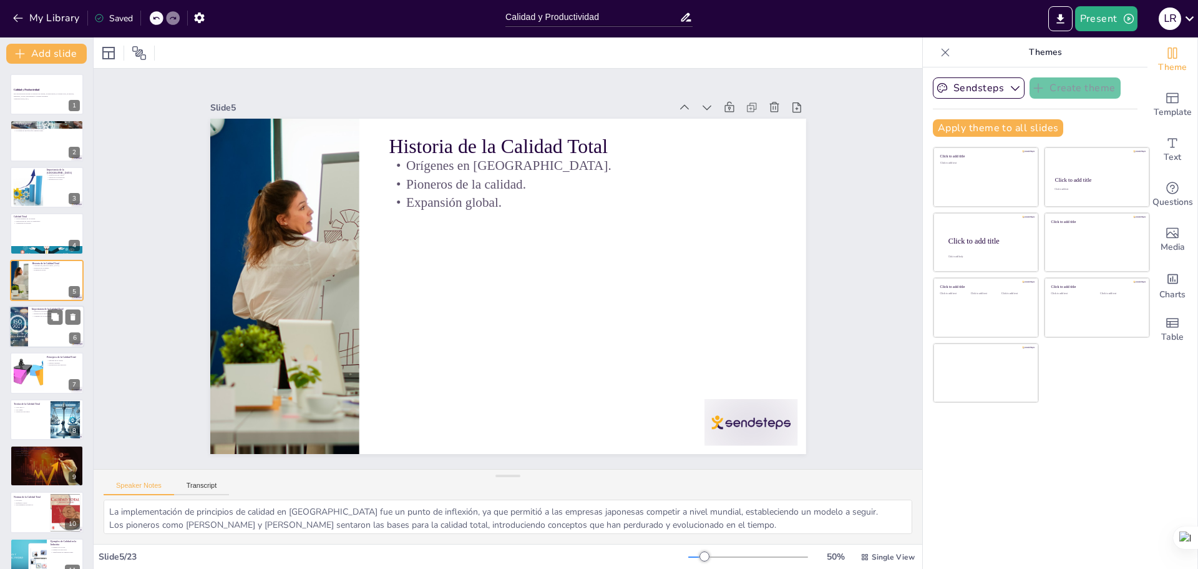
click at [39, 321] on div at bounding box center [46, 326] width 75 height 42
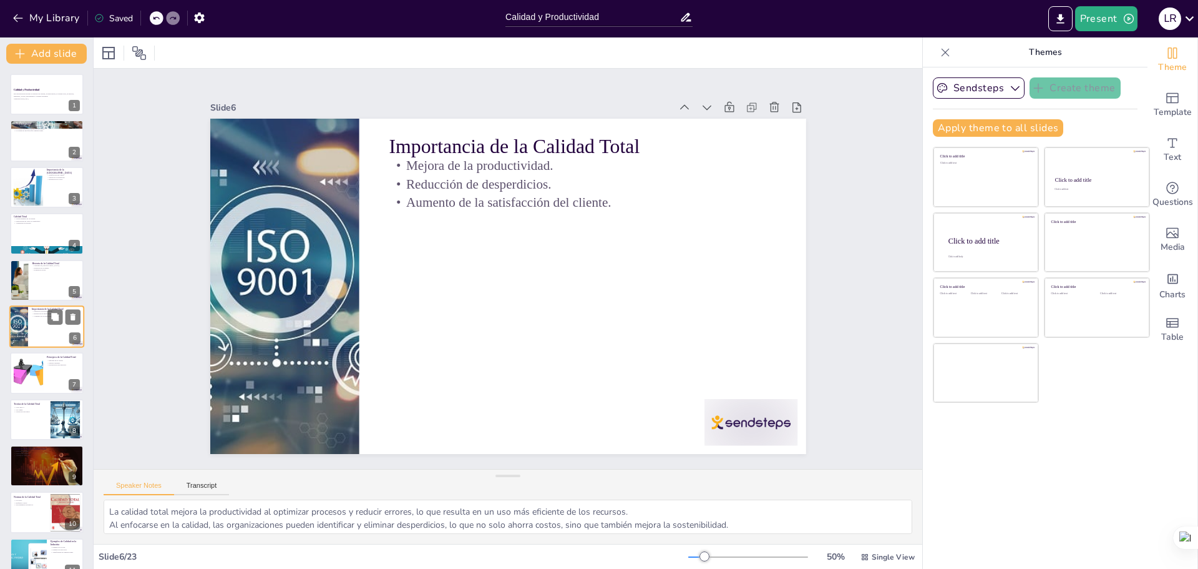
scroll to position [11, 0]
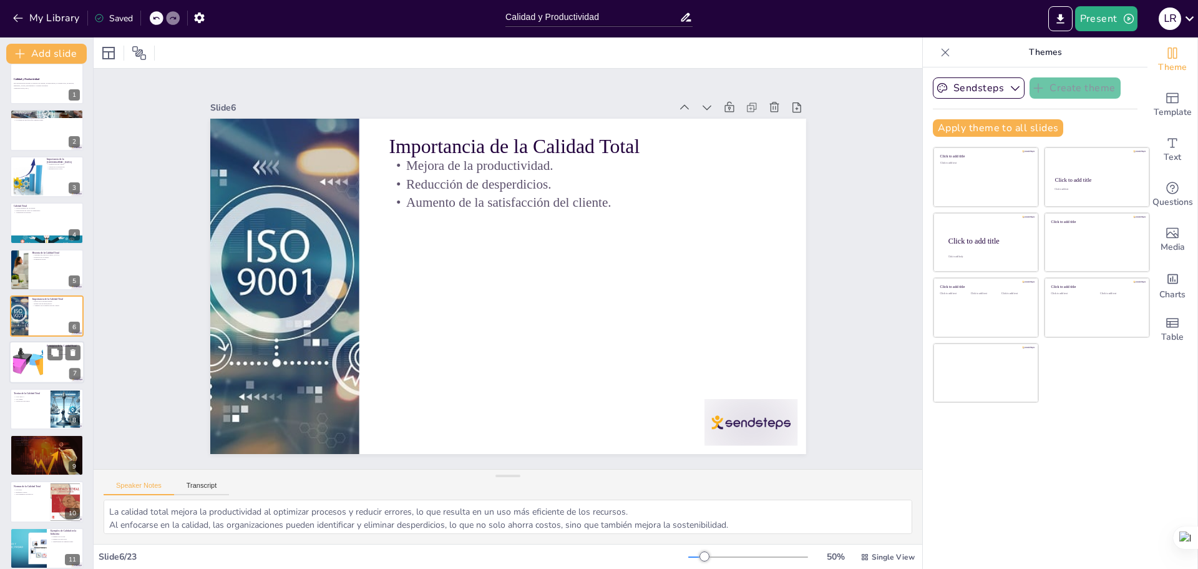
click at [39, 356] on div at bounding box center [28, 362] width 59 height 38
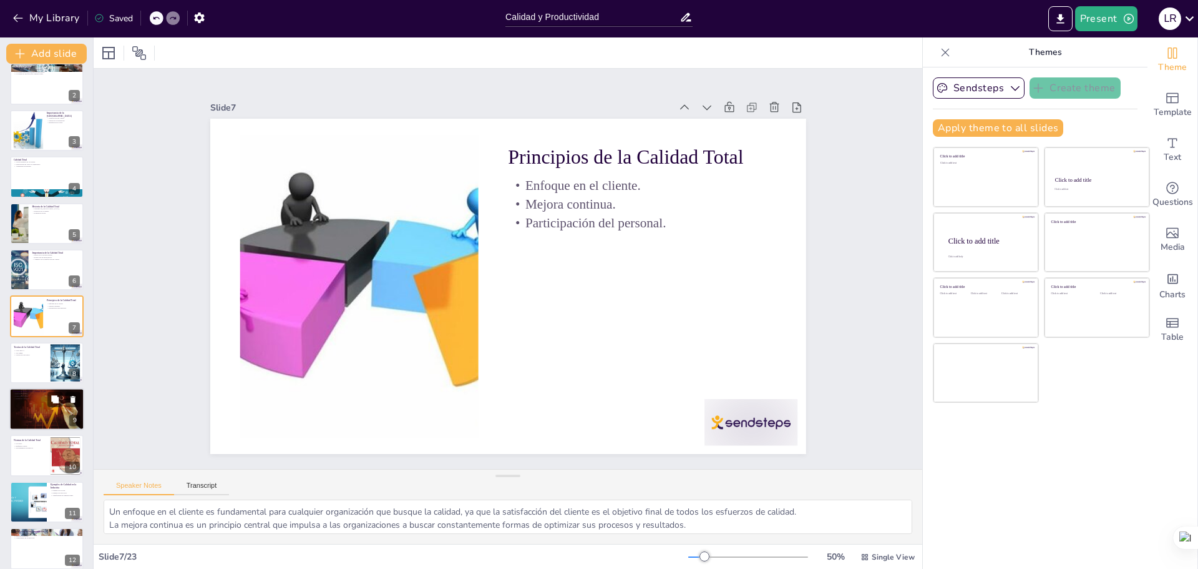
click at [34, 399] on div at bounding box center [46, 409] width 79 height 42
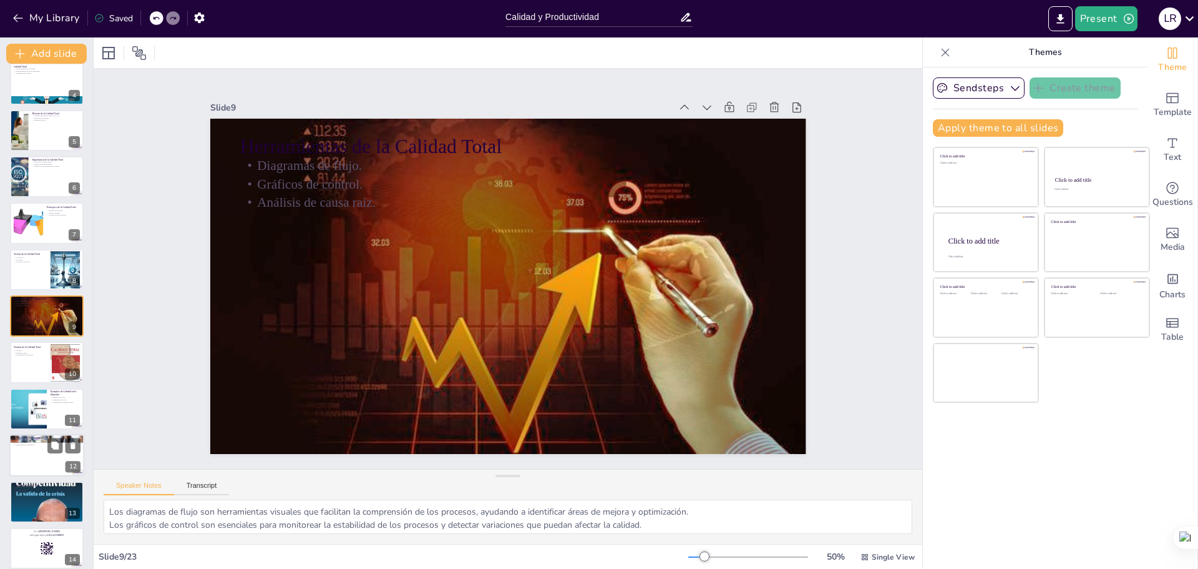
click at [33, 469] on div at bounding box center [46, 455] width 75 height 42
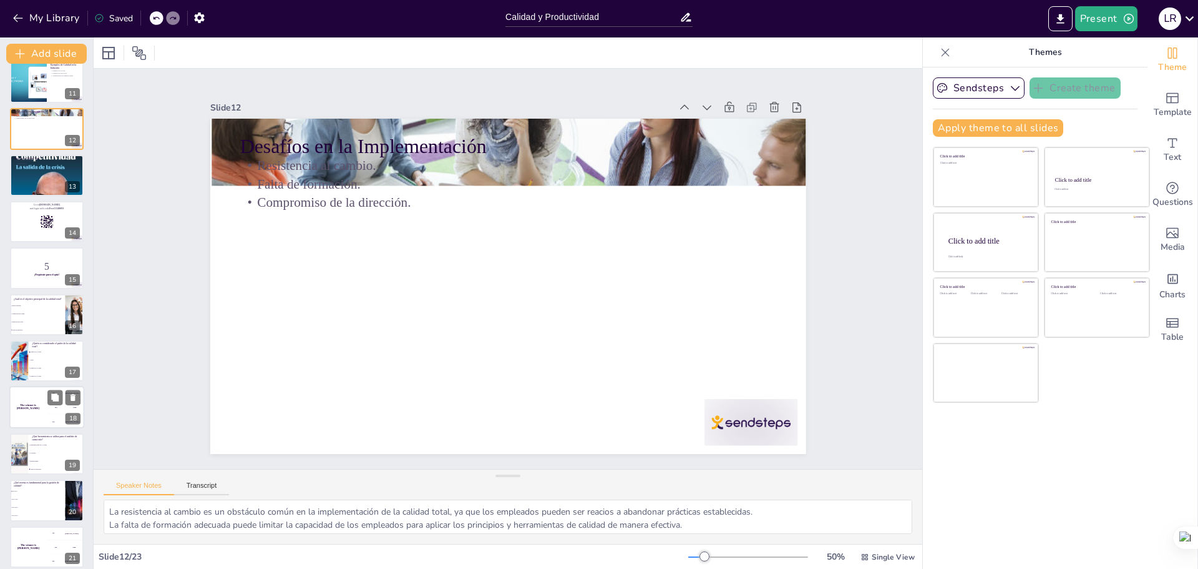
scroll to position [578, 0]
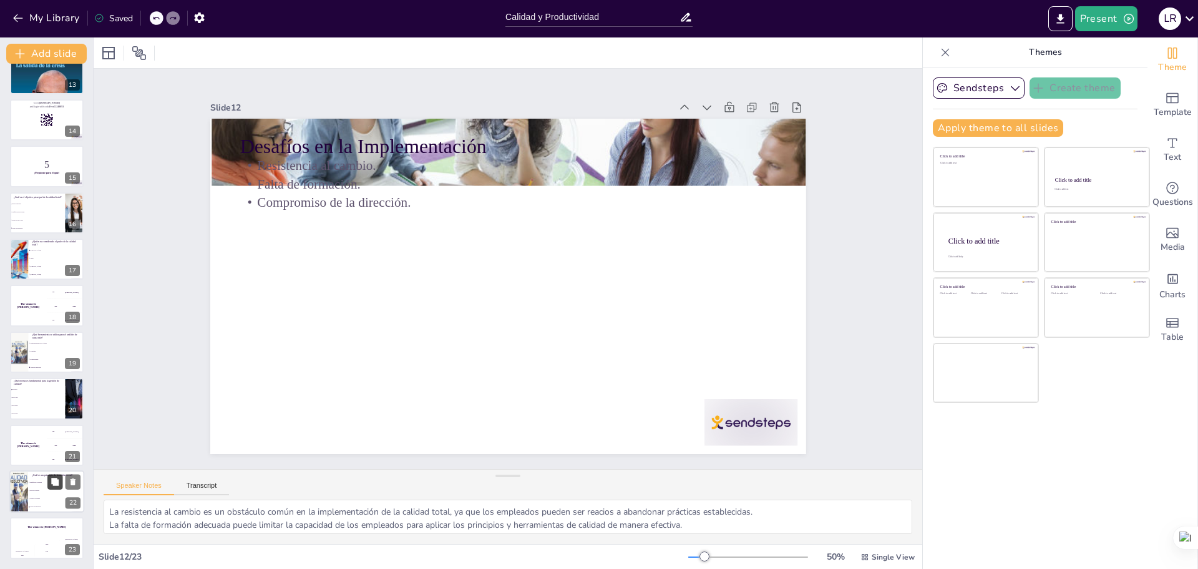
click at [47, 488] on button at bounding box center [54, 481] width 15 height 15
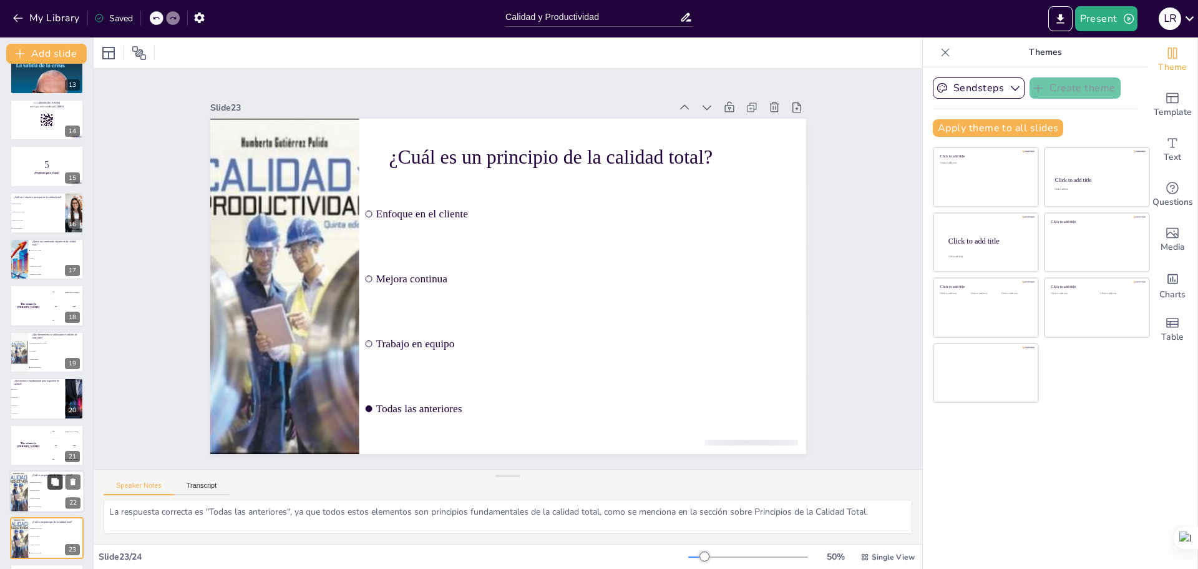
scroll to position [624, 0]
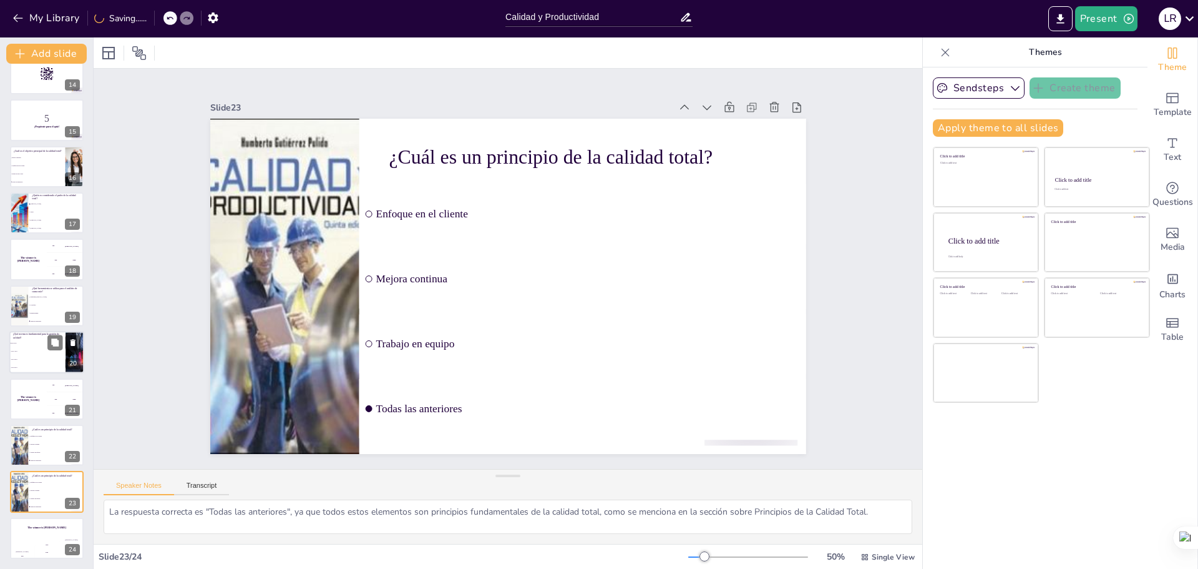
click at [44, 352] on li "ISO 14001" at bounding box center [37, 352] width 56 height 8
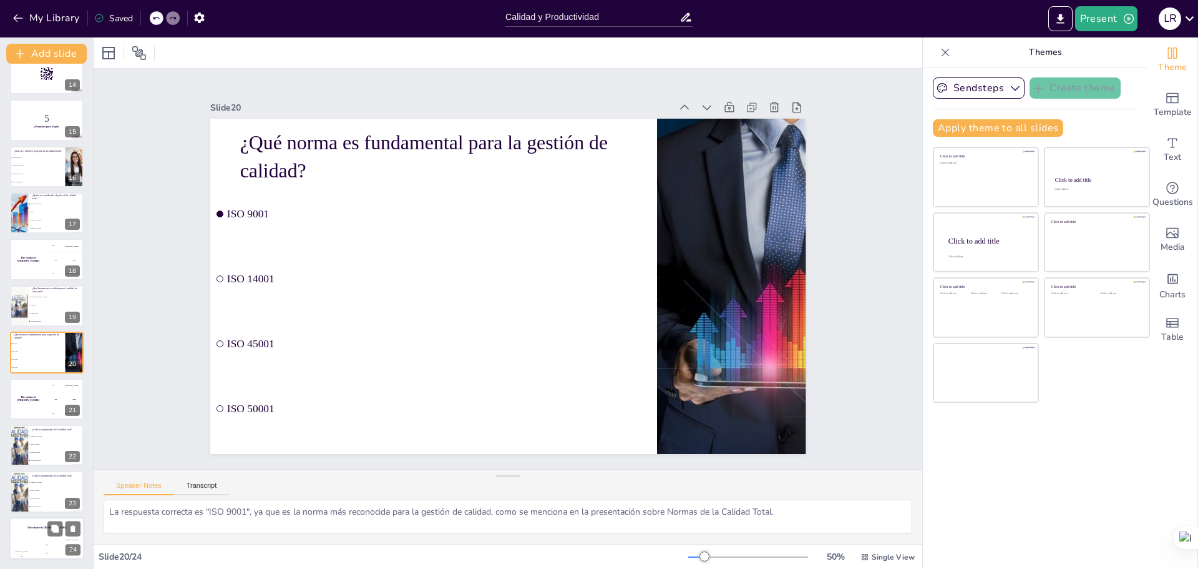
click at [47, 536] on div "The winner is [PERSON_NAME]" at bounding box center [46, 527] width 75 height 21
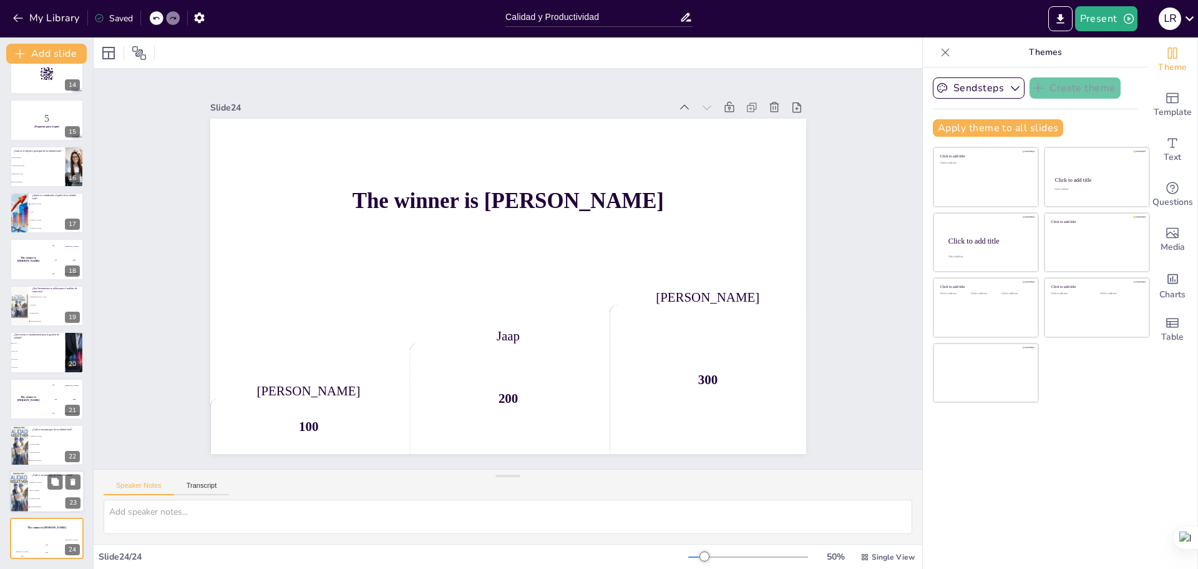
click at [33, 483] on li "Enfoque en el cliente" at bounding box center [56, 483] width 56 height 8
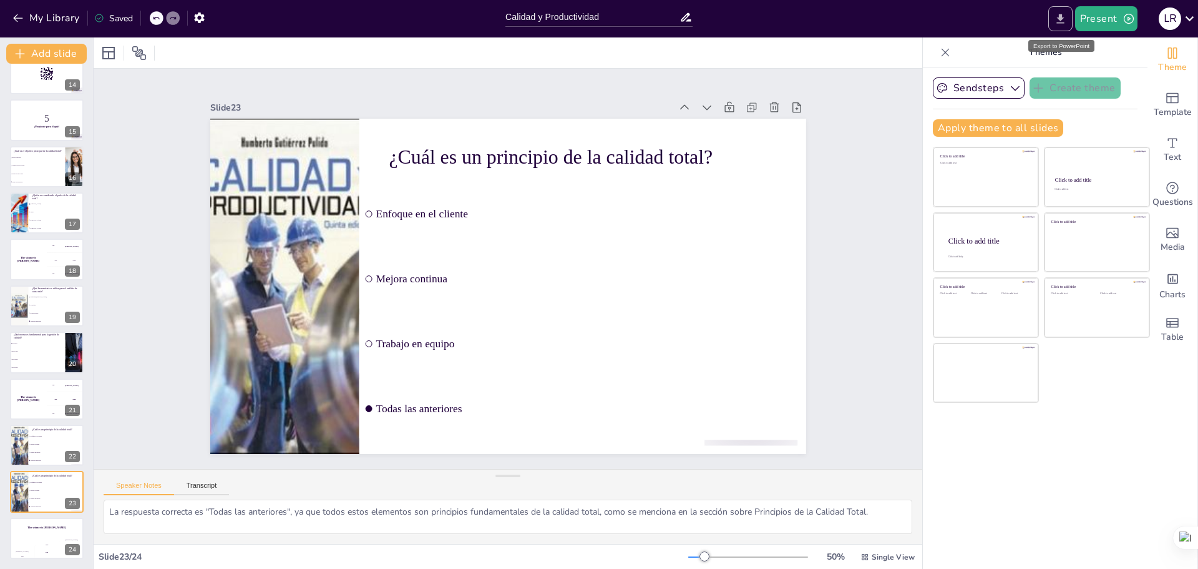
click at [1060, 17] on icon "Export to PowerPoint" at bounding box center [1060, 18] width 7 height 9
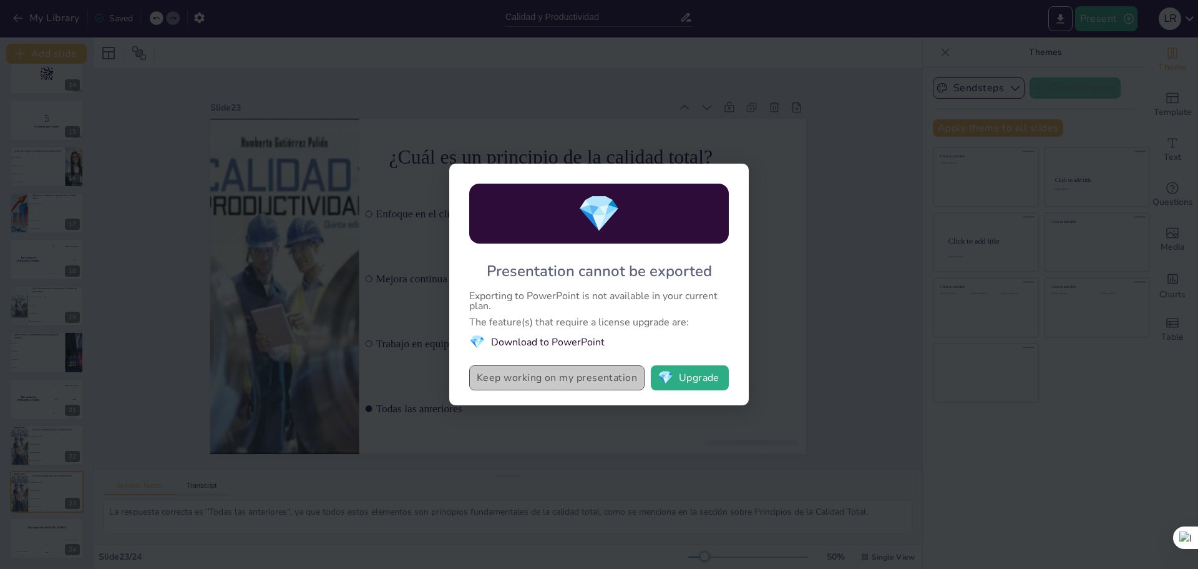
click at [576, 379] on button "Keep working on my presentation" at bounding box center [556, 377] width 175 height 25
